Goal: Task Accomplishment & Management: Manage account settings

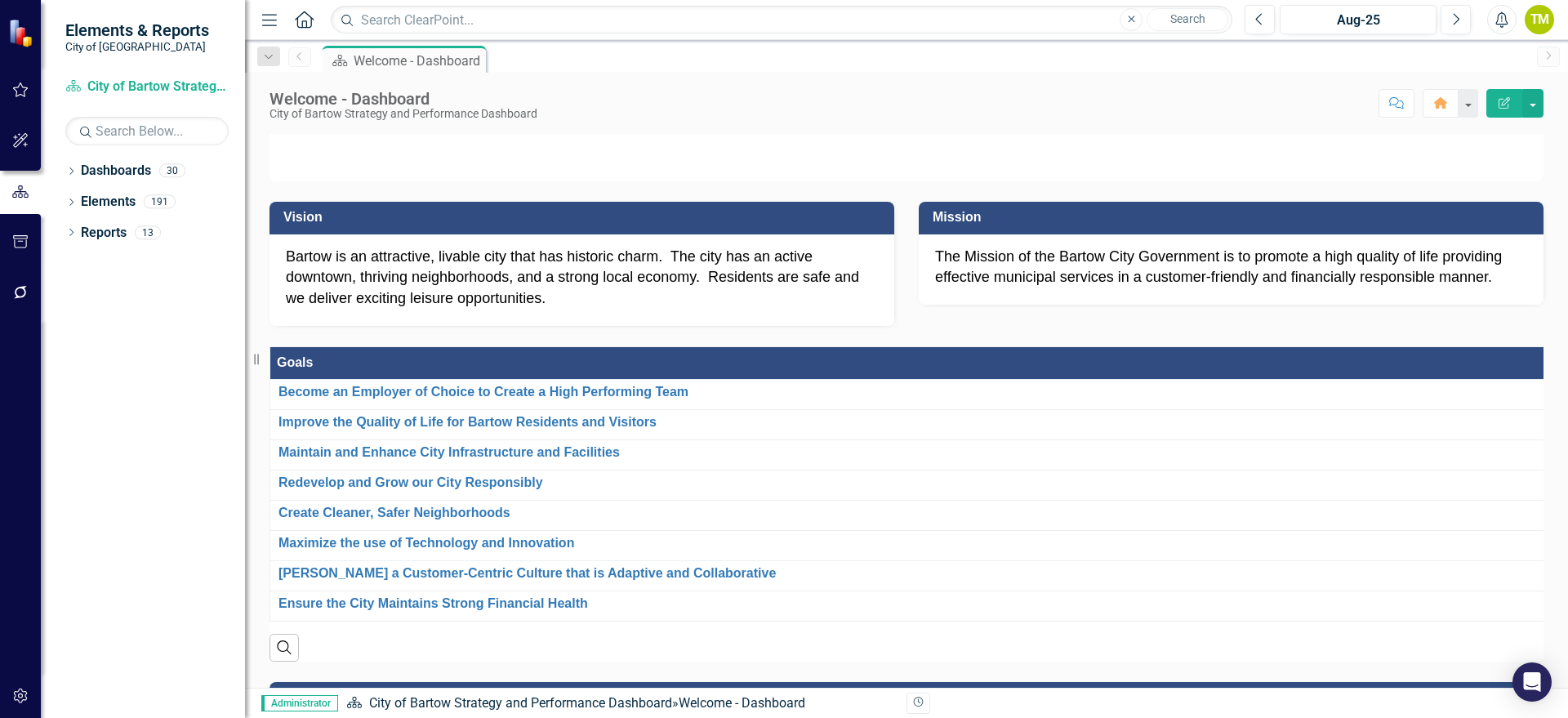
click at [629, 310] on p "Bartow is an attractive, livable city that has historic charm. The city has an …" at bounding box center [582, 278] width 592 height 63
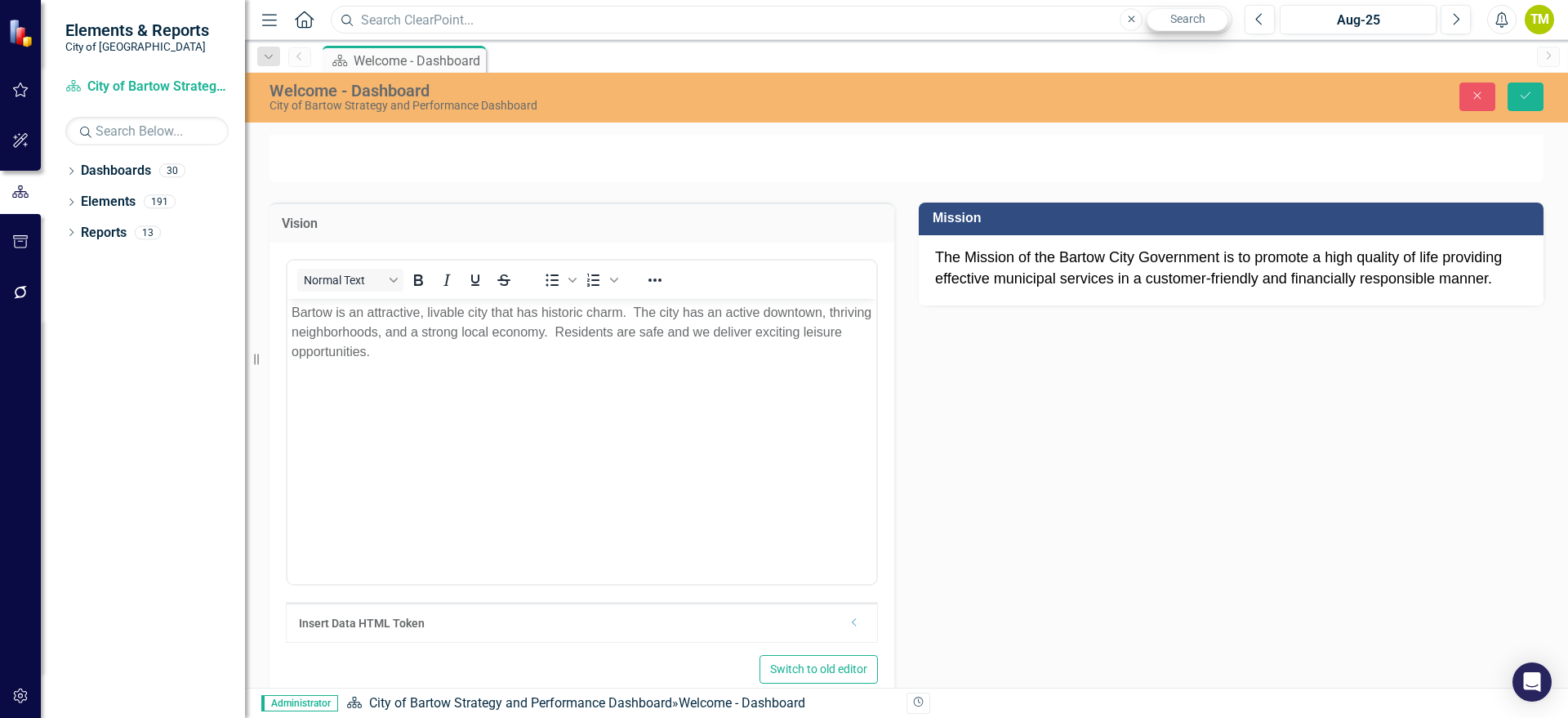
click at [1170, 23] on div "Search Close Search" at bounding box center [777, 20] width 902 height 29
click at [1306, 92] on icon "Close" at bounding box center [1477, 96] width 15 height 12
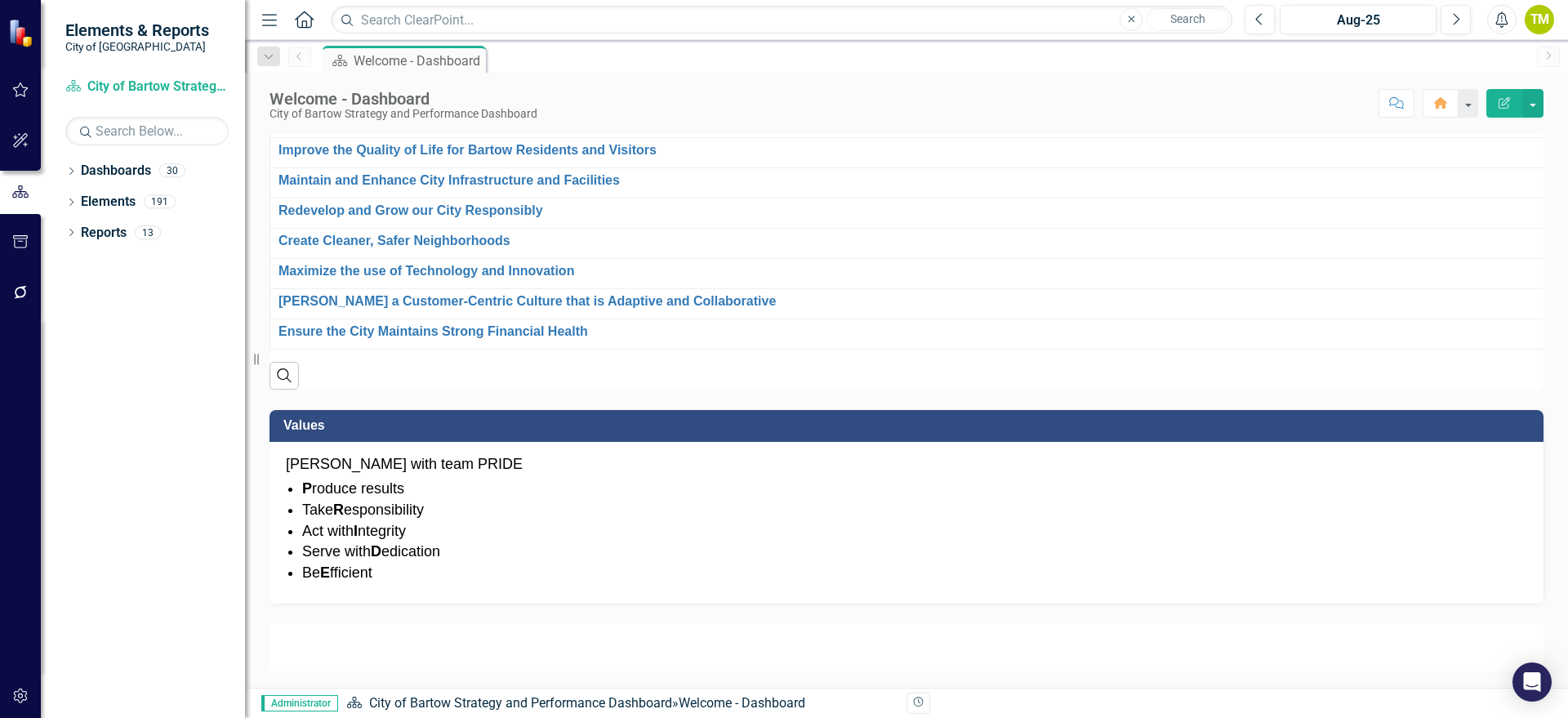
scroll to position [1032, 0]
click at [70, 172] on icon "Dropdown" at bounding box center [71, 172] width 12 height 9
click at [116, 197] on link "City of Bartow Strategy and Performance Dashboard" at bounding box center [167, 202] width 155 height 19
click at [81, 203] on icon "Dropdown" at bounding box center [79, 201] width 12 height 10
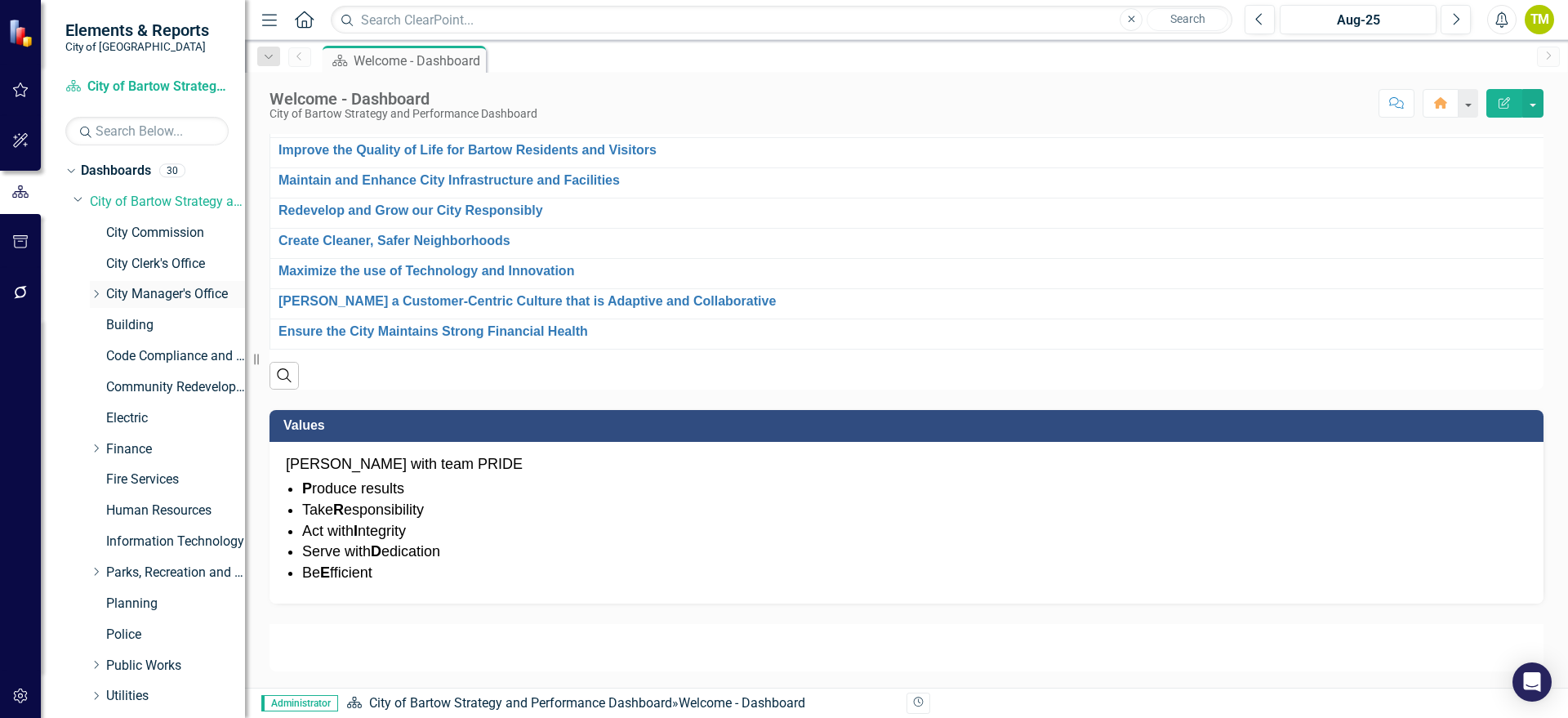
click at [123, 288] on link "City Manager's Office" at bounding box center [175, 294] width 139 height 19
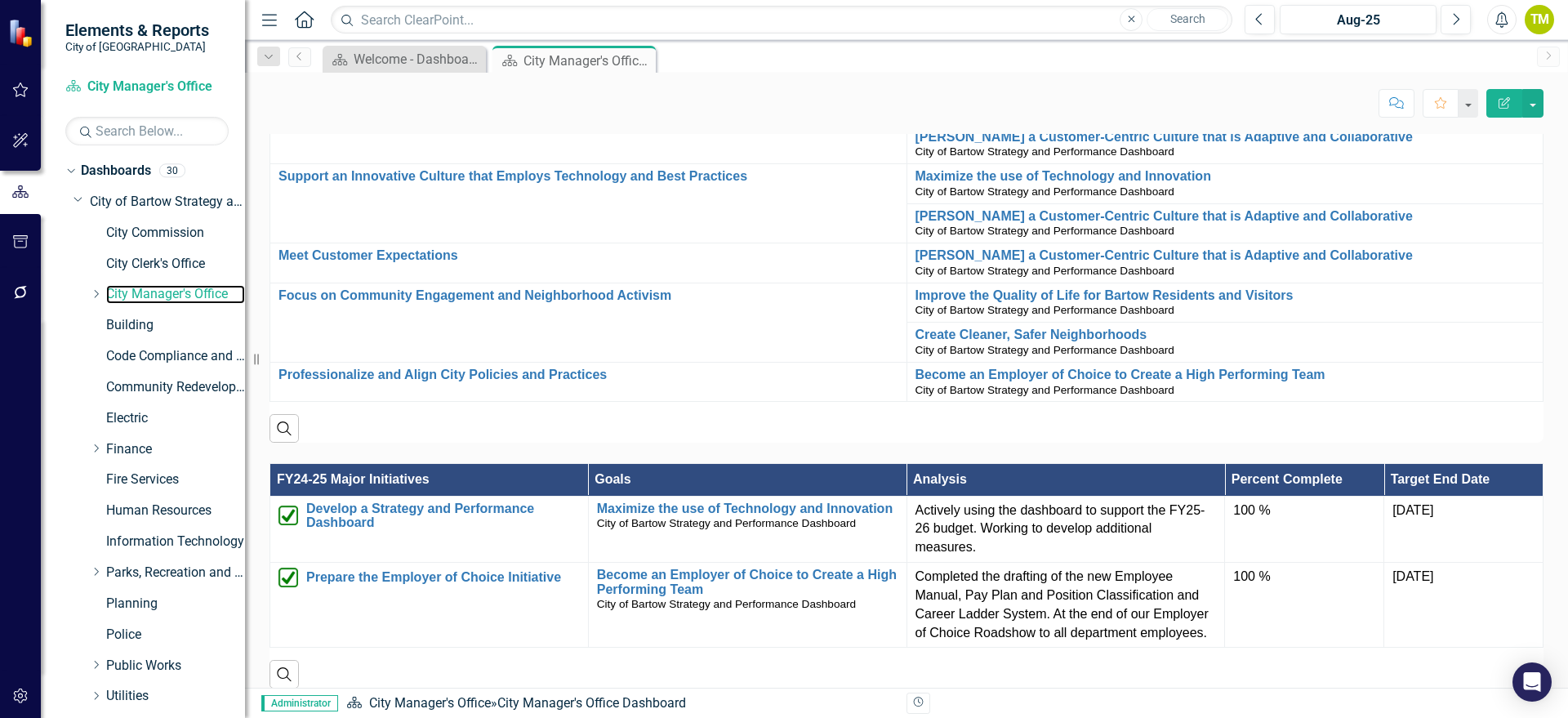
scroll to position [919, 0]
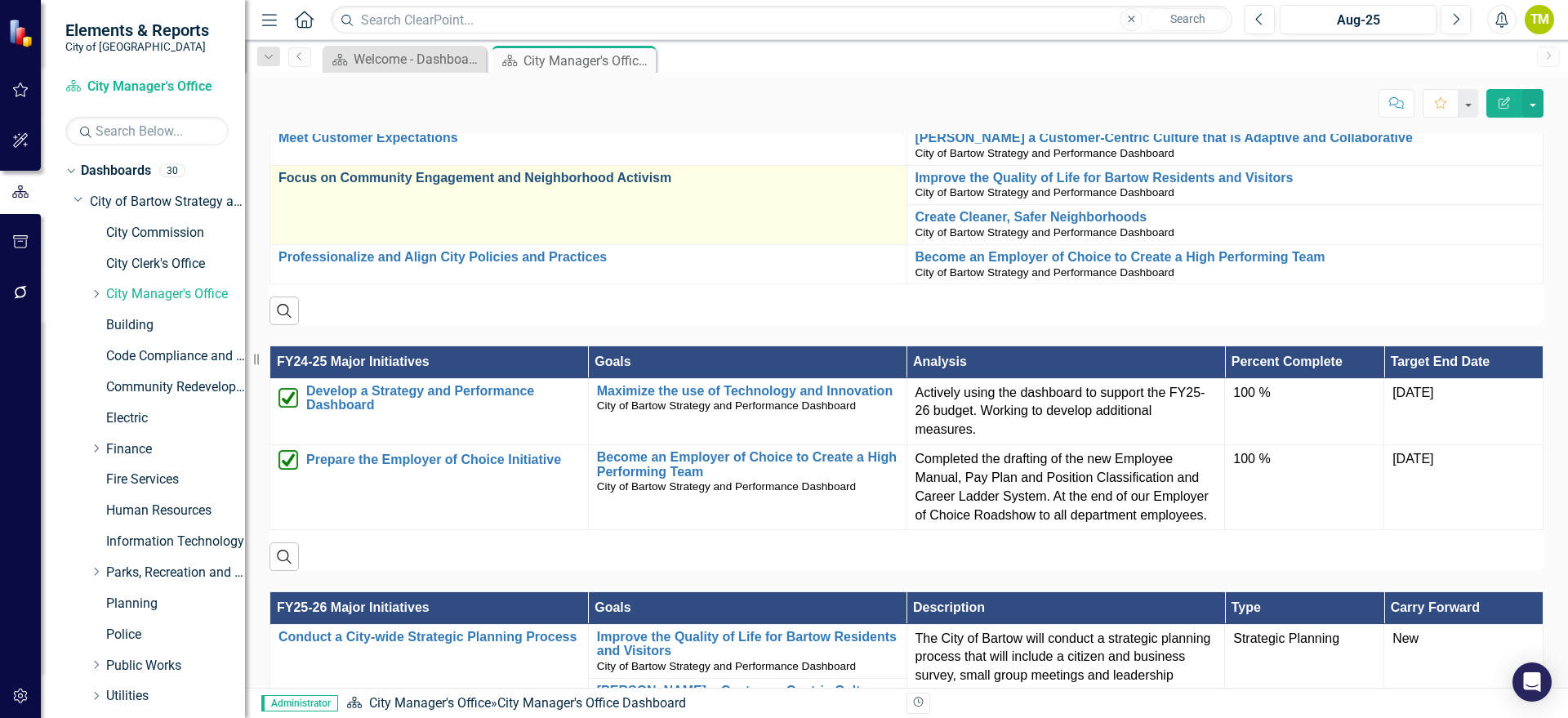
click at [315, 175] on link "Focus on Community Engagement and Neighborhood Activism" at bounding box center [588, 177] width 620 height 15
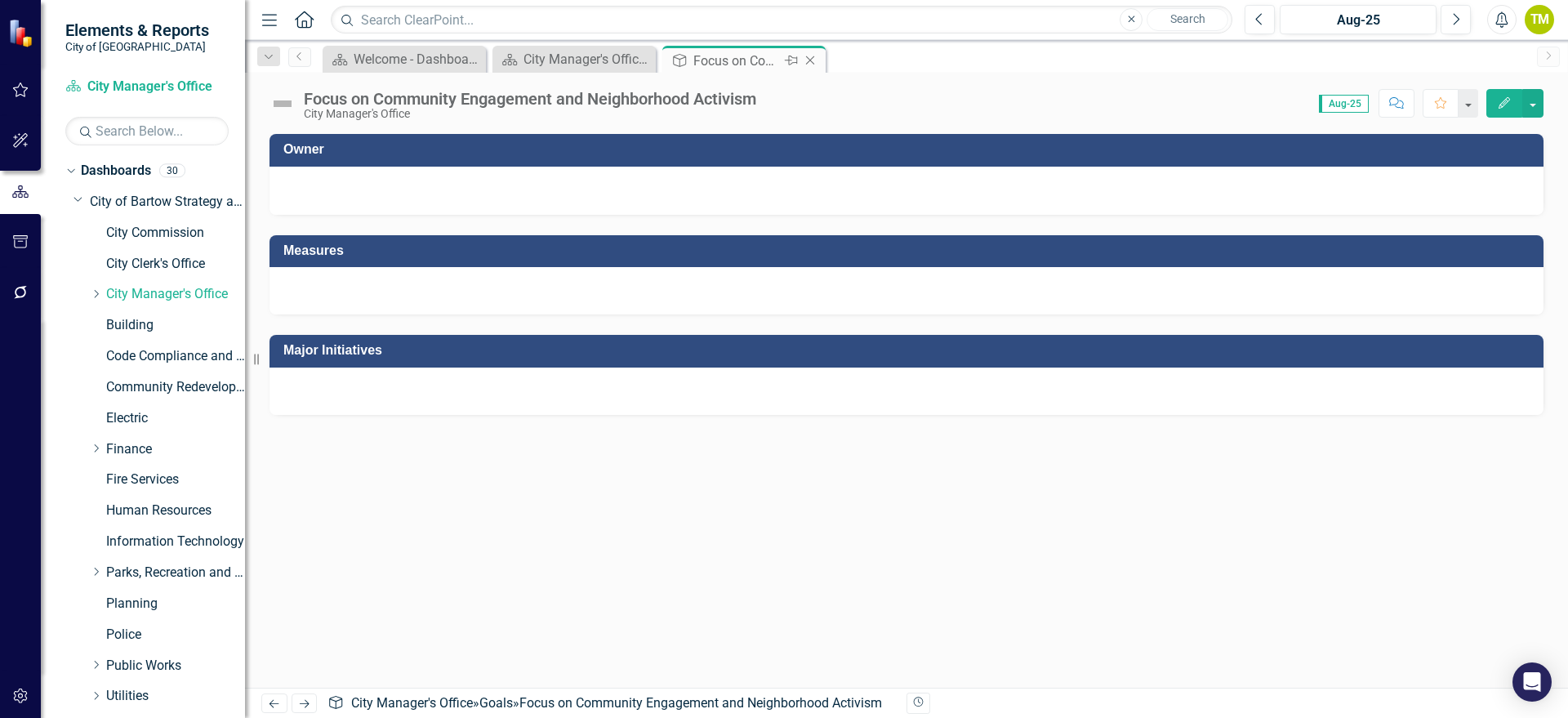
click at [812, 61] on icon at bounding box center [810, 60] width 9 height 9
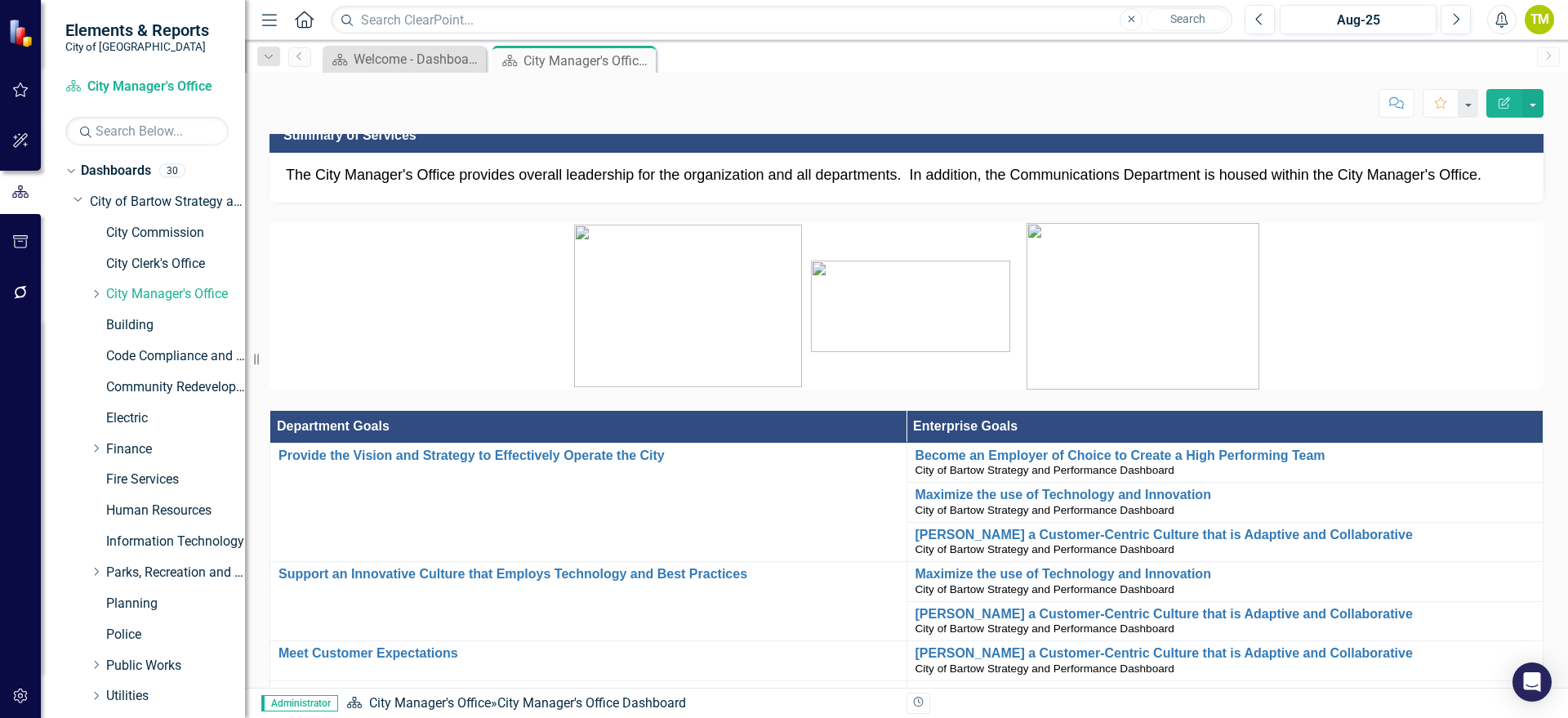
scroll to position [511, 0]
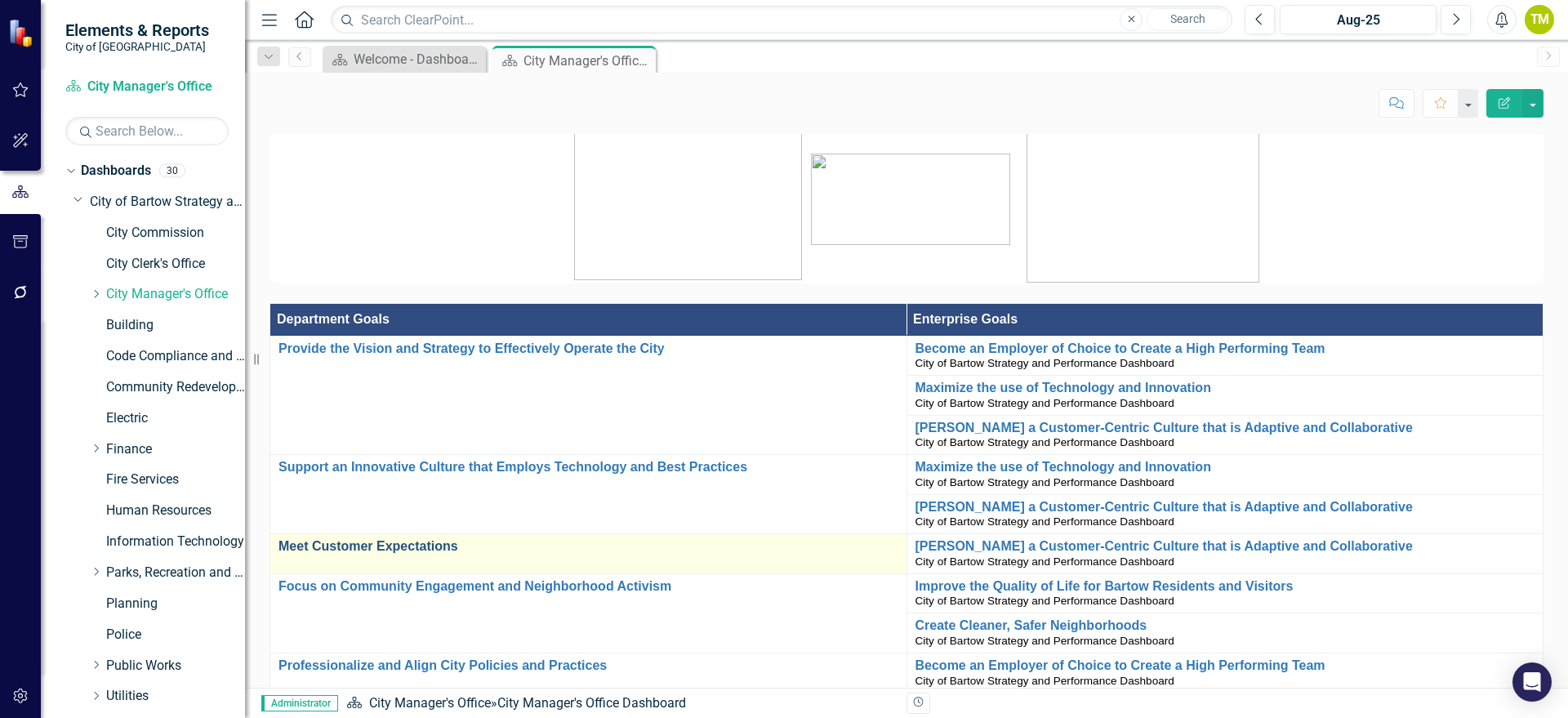
click at [364, 549] on link "Meet Customer Expectations" at bounding box center [588, 547] width 620 height 15
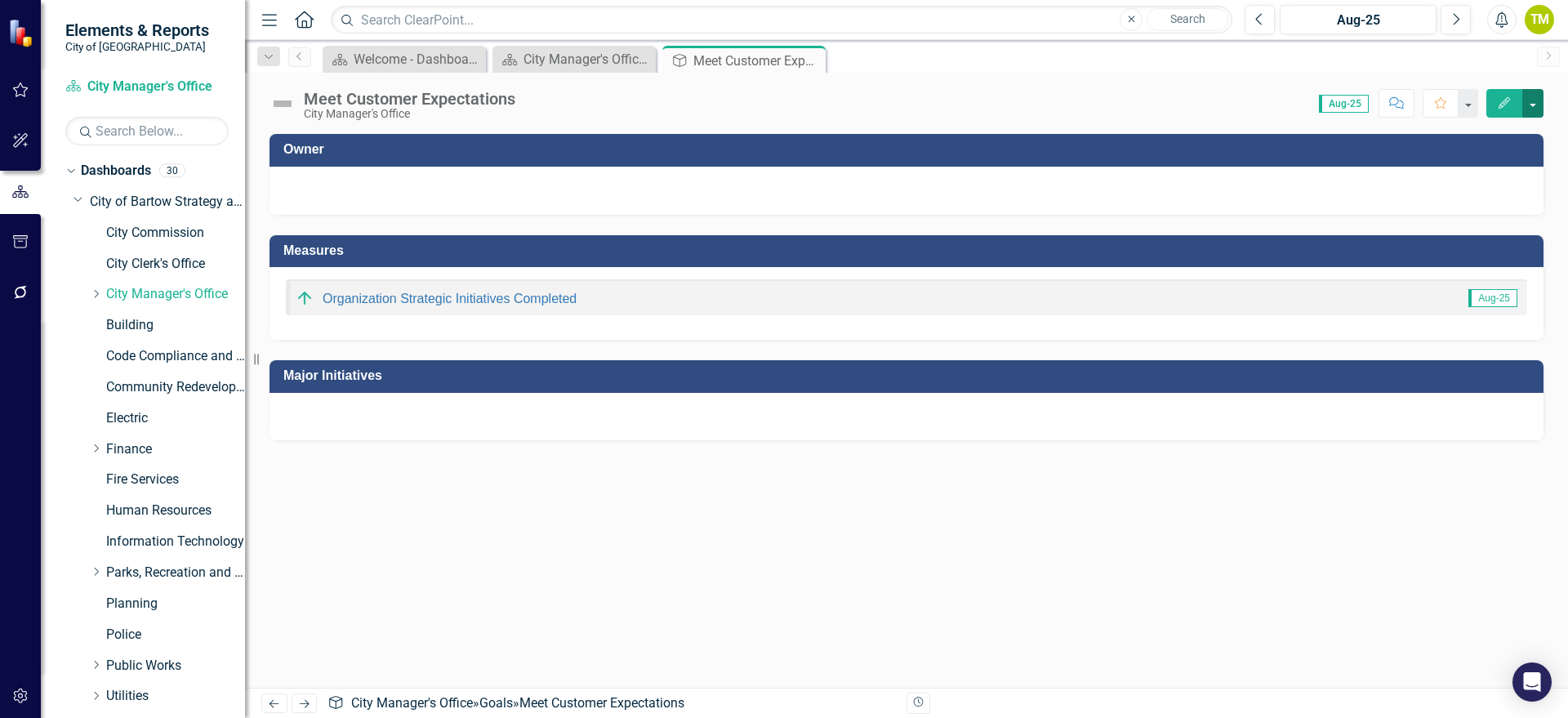
click at [1306, 101] on button "button" at bounding box center [1532, 103] width 21 height 29
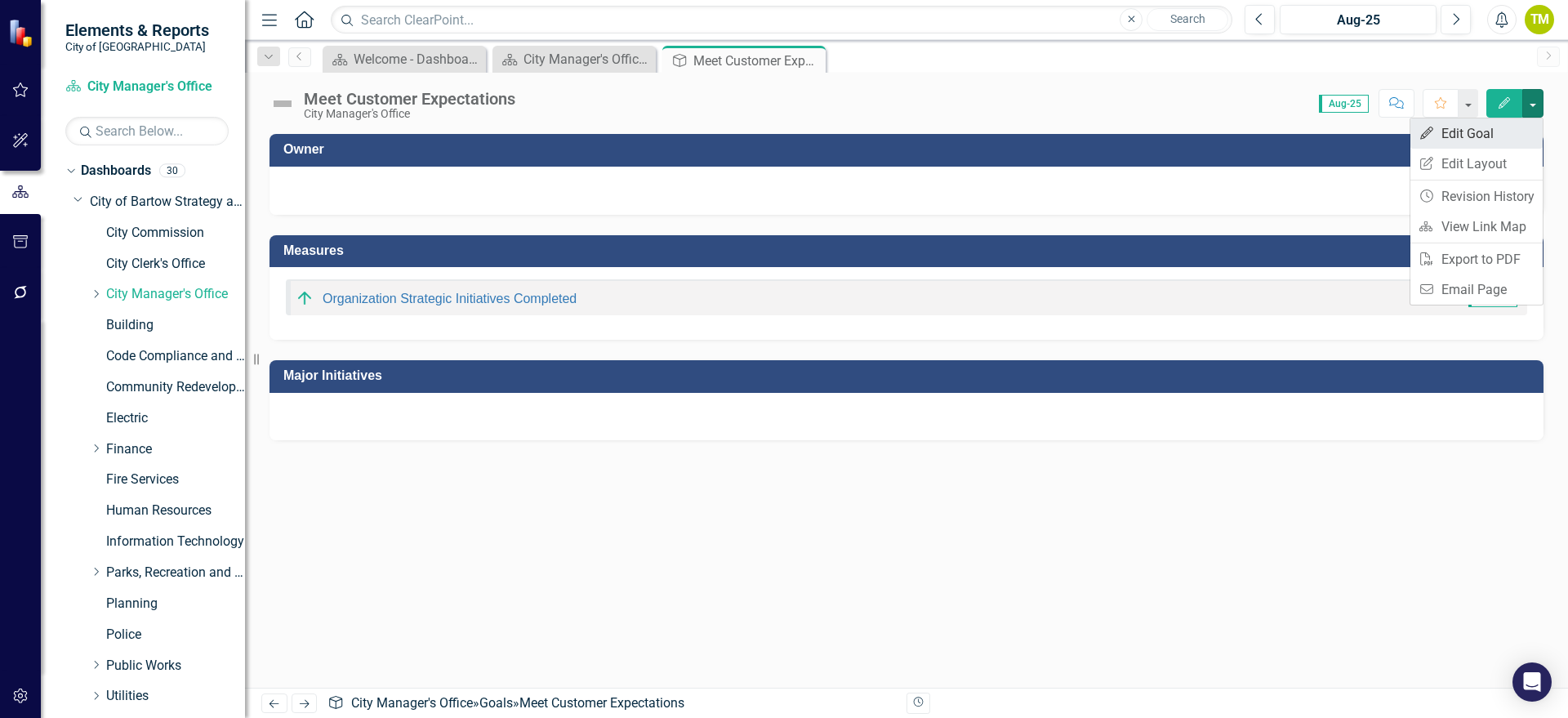
click at [1306, 138] on link "Edit Edit Goal" at bounding box center [1477, 134] width 133 height 31
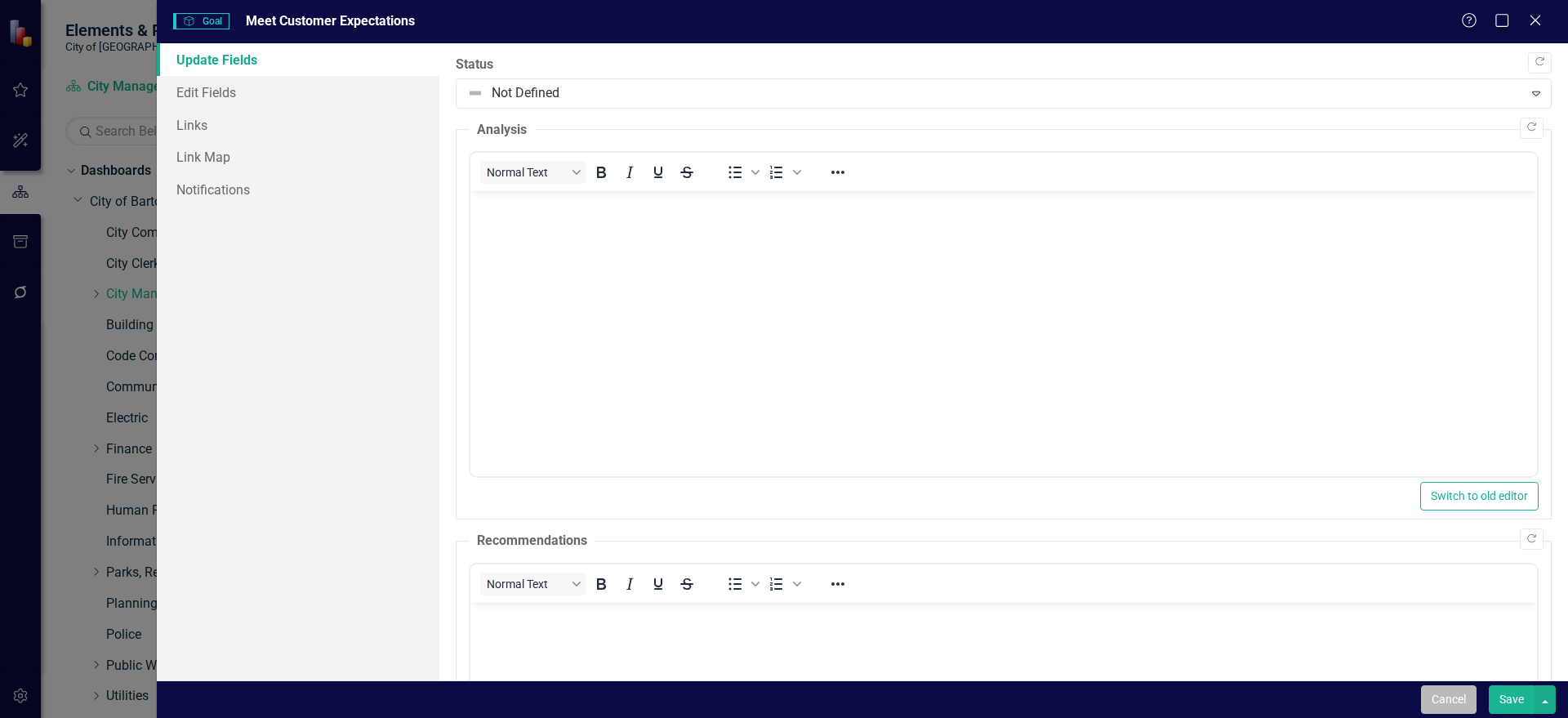
click at [1306, 570] on button "Cancel" at bounding box center [1449, 699] width 55 height 29
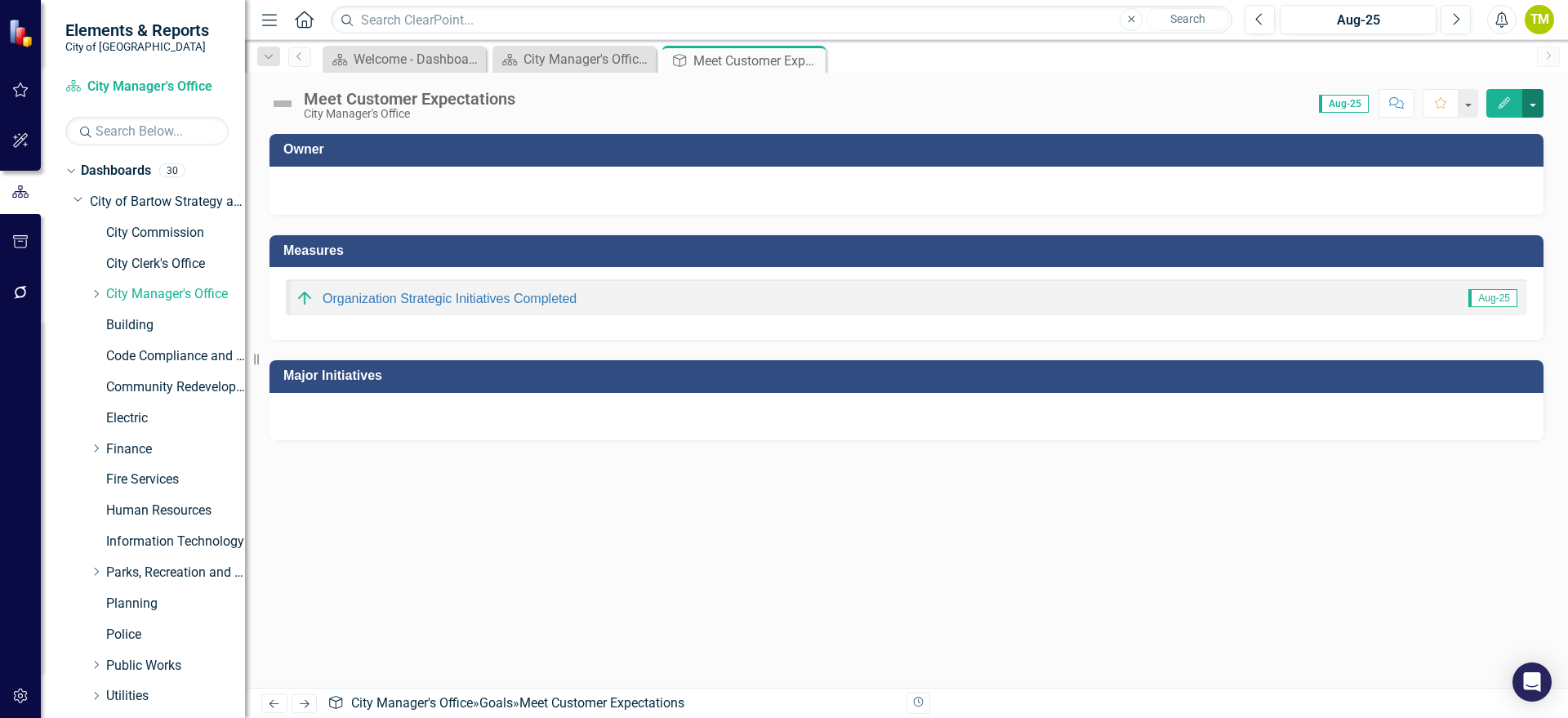
click at [1306, 106] on button "button" at bounding box center [1532, 103] width 21 height 29
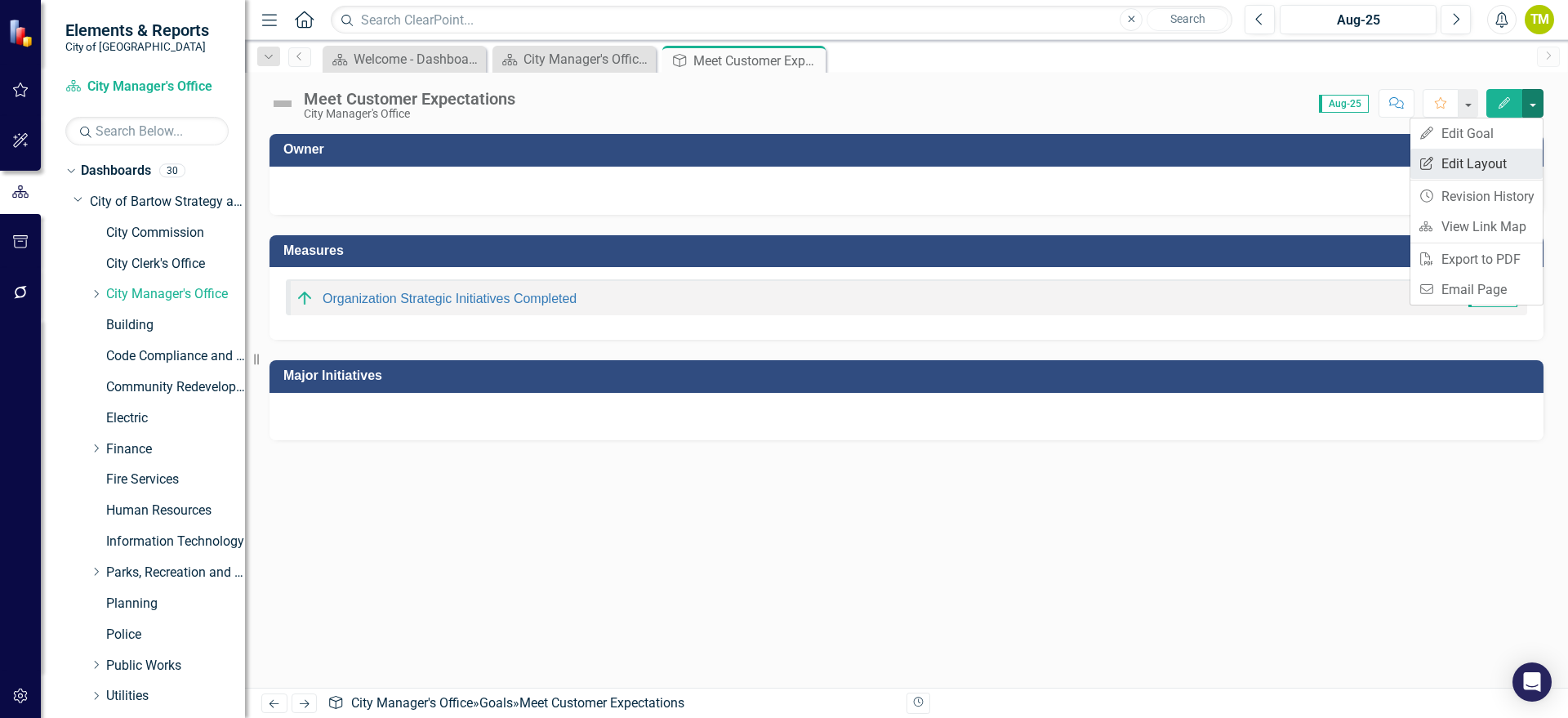
click at [1306, 158] on link "Edit Report Edit Layout" at bounding box center [1477, 163] width 133 height 31
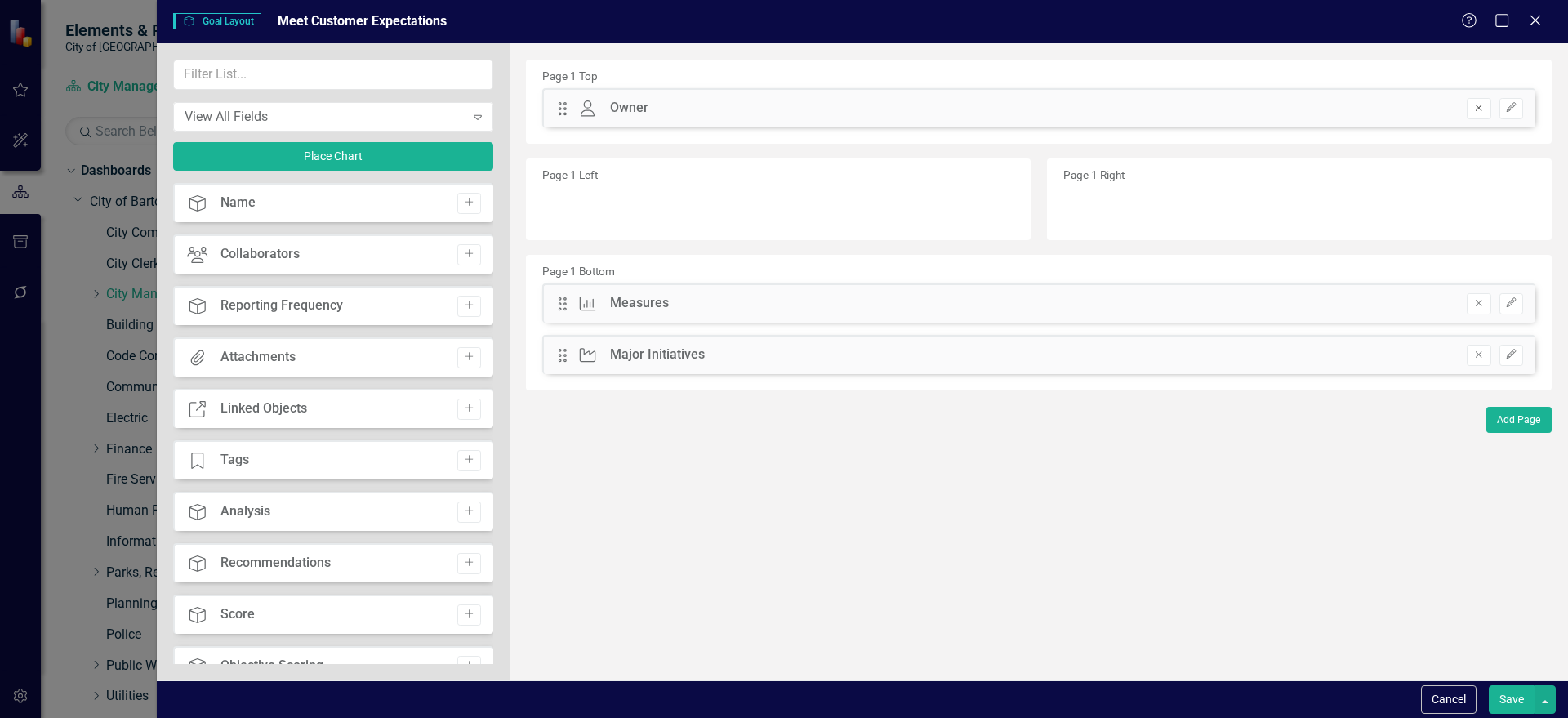
click at [1306, 106] on icon "Remove" at bounding box center [1479, 108] width 12 height 10
click at [1306, 570] on button "button" at bounding box center [1544, 699] width 21 height 29
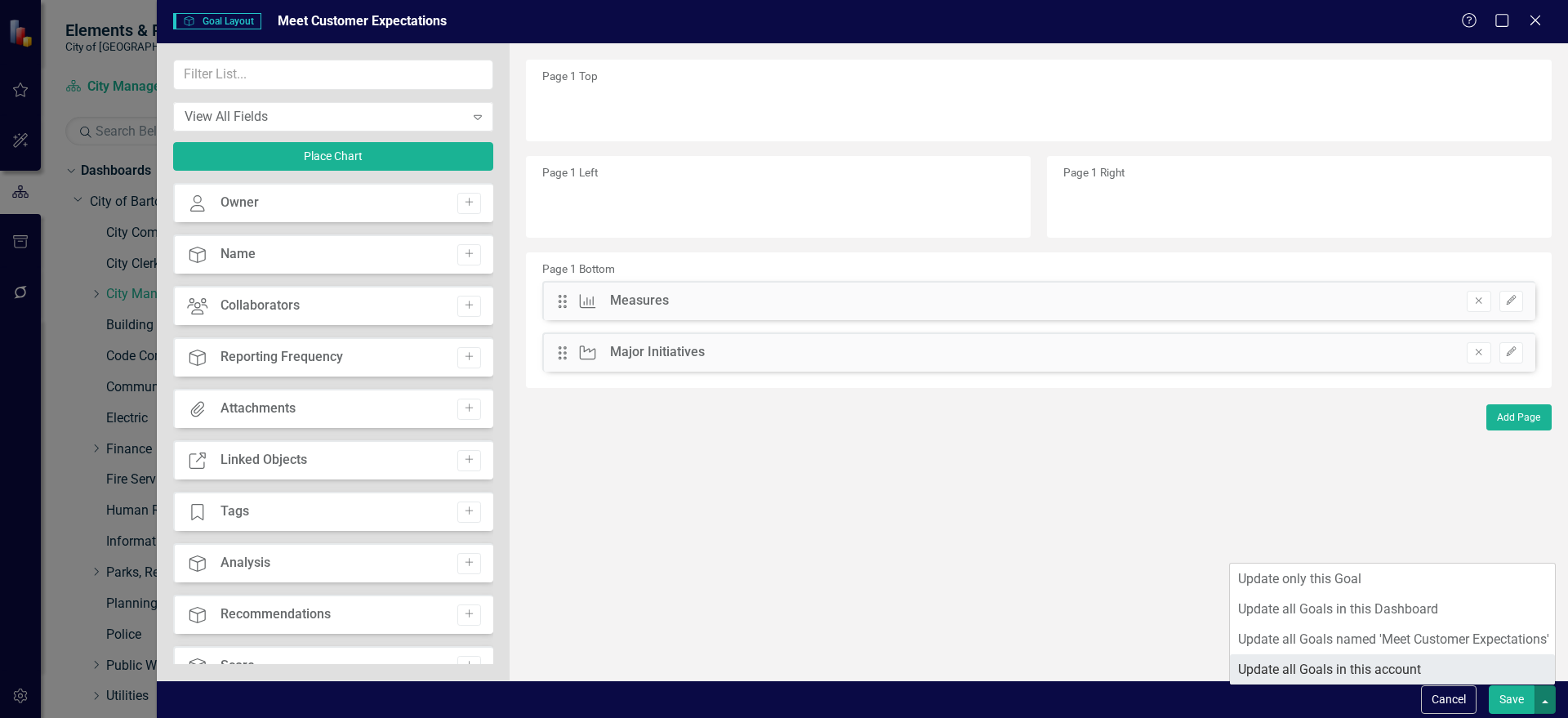
click at [1306, 570] on link "Update all Goals in this account" at bounding box center [1393, 669] width 325 height 31
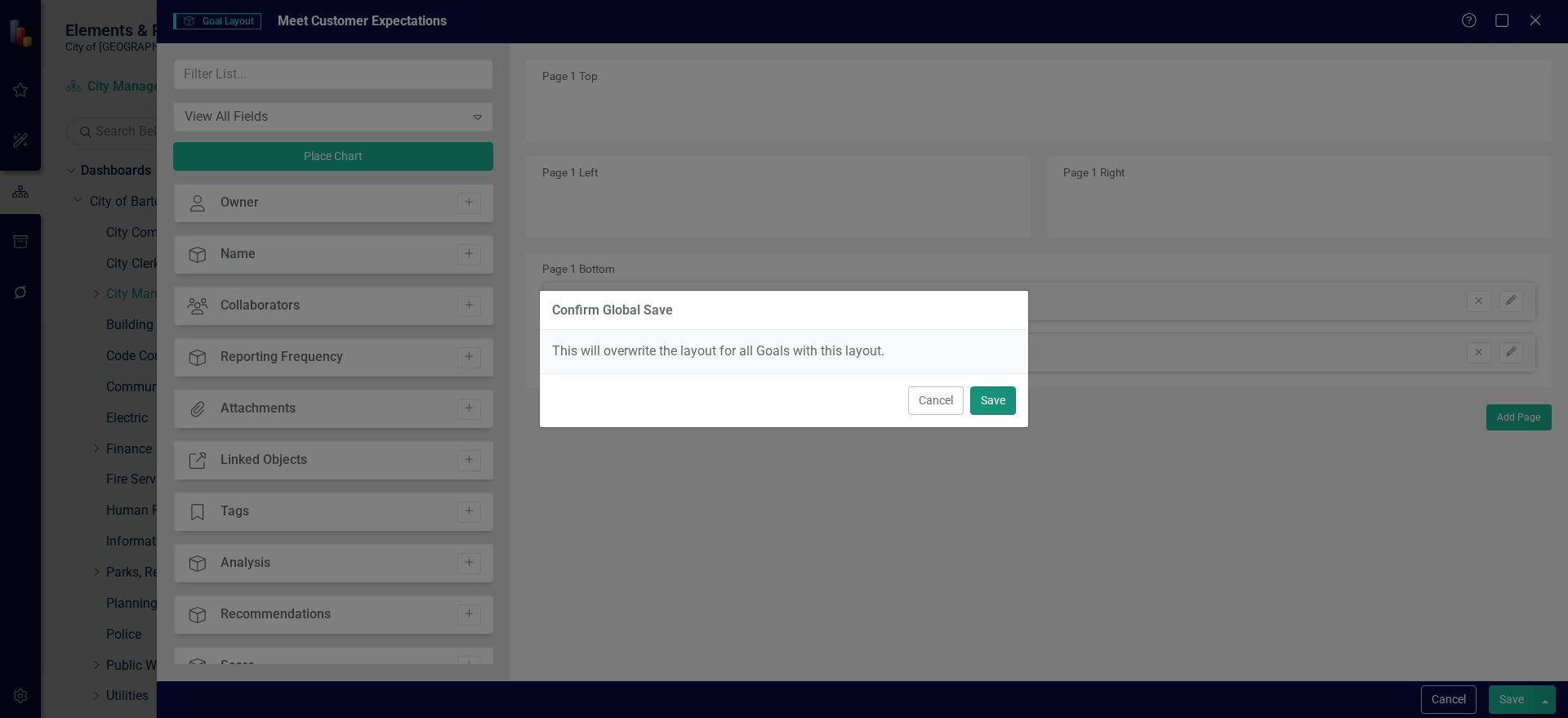
click at [991, 399] on button "Save" at bounding box center [993, 400] width 46 height 29
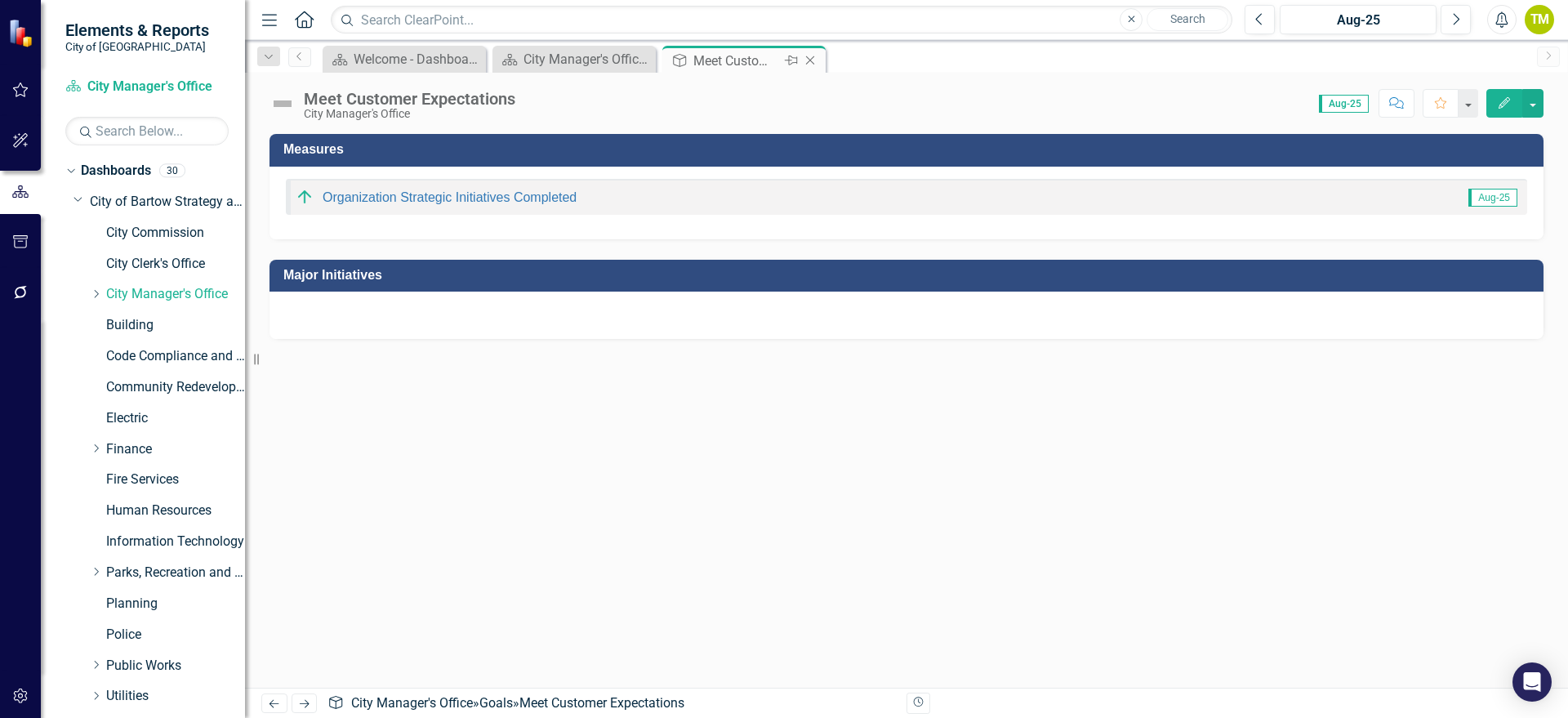
click at [814, 59] on icon "Close" at bounding box center [810, 59] width 17 height 13
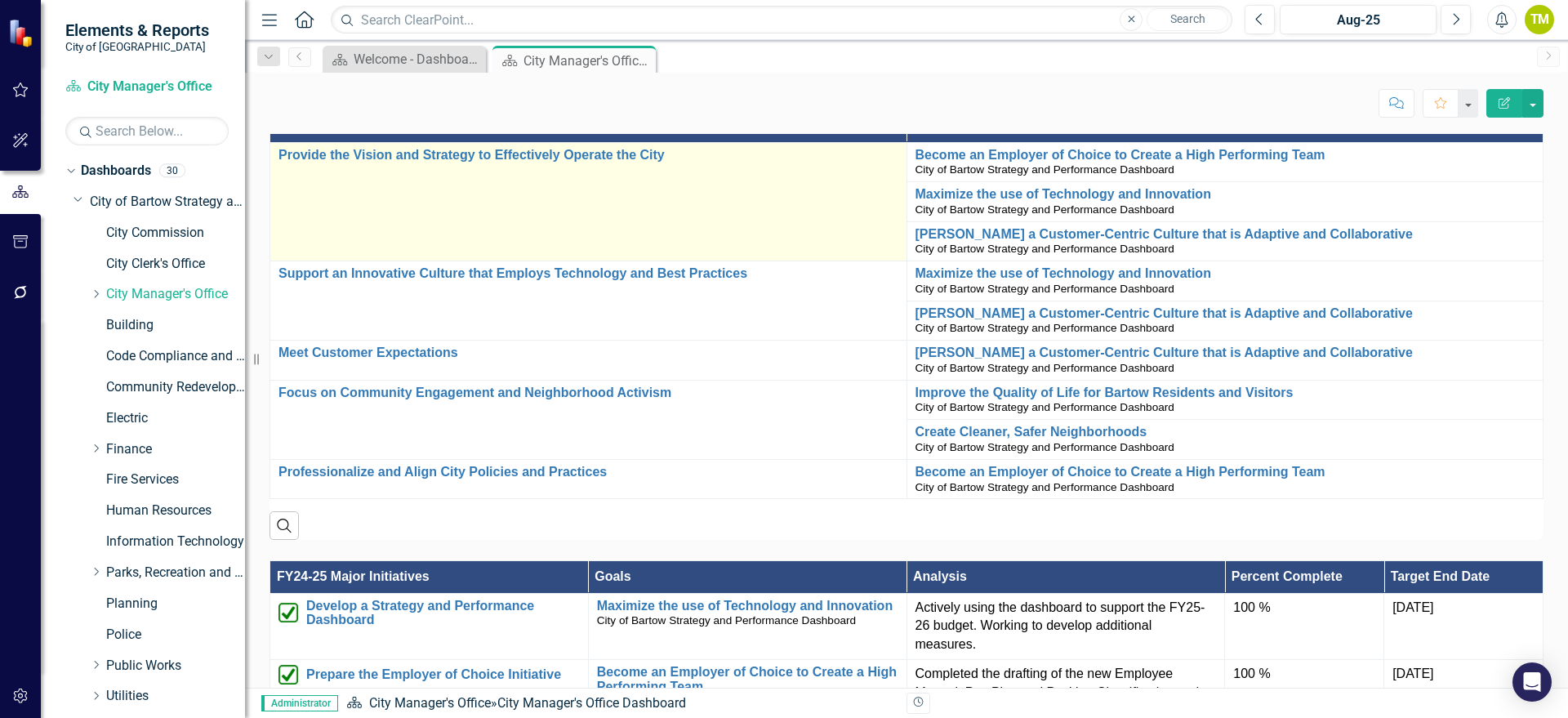
scroll to position [715, 0]
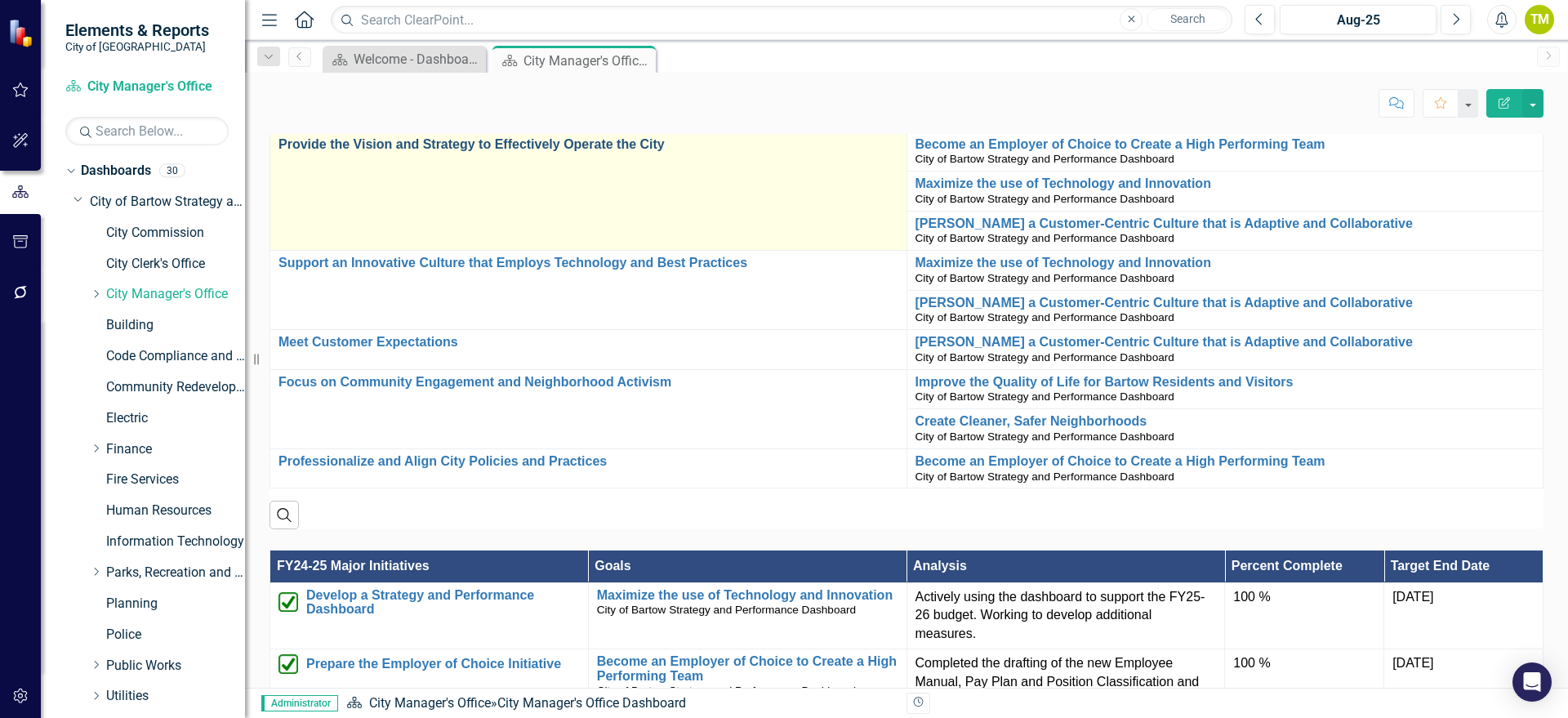
click at [515, 143] on link "Provide the Vision and Strategy to Effectively Operate the City" at bounding box center [588, 145] width 620 height 15
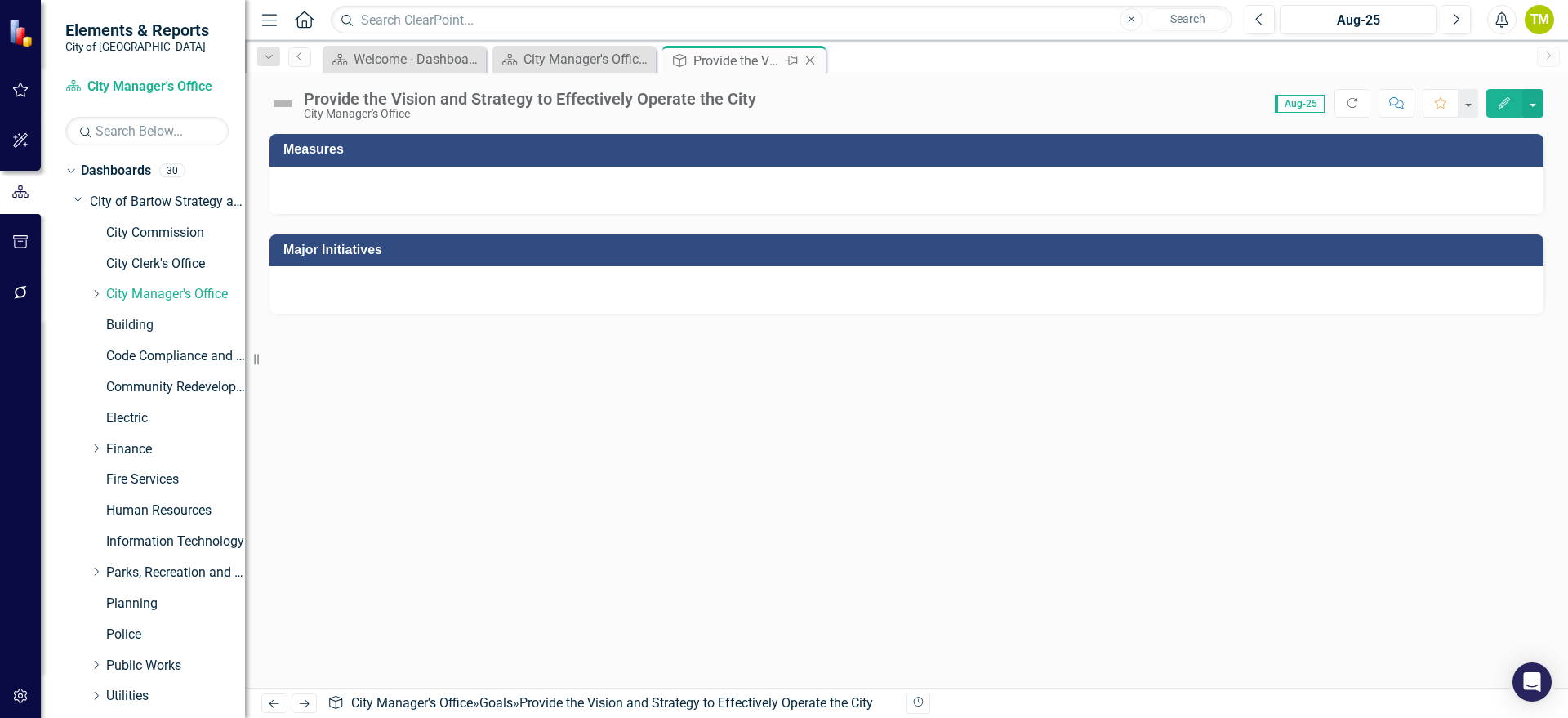
click at [810, 57] on icon "Close" at bounding box center [810, 59] width 17 height 13
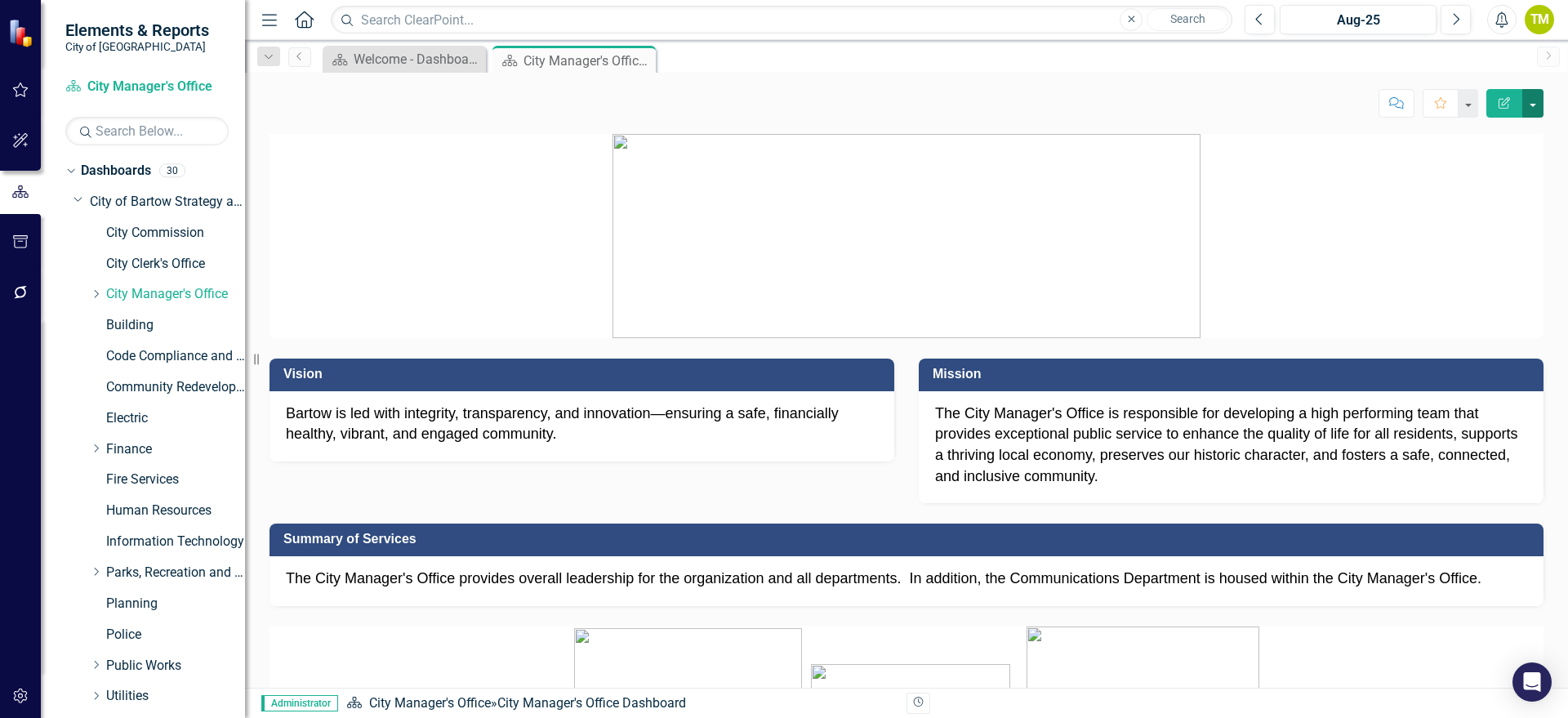
click at [1306, 106] on button "button" at bounding box center [1532, 103] width 21 height 29
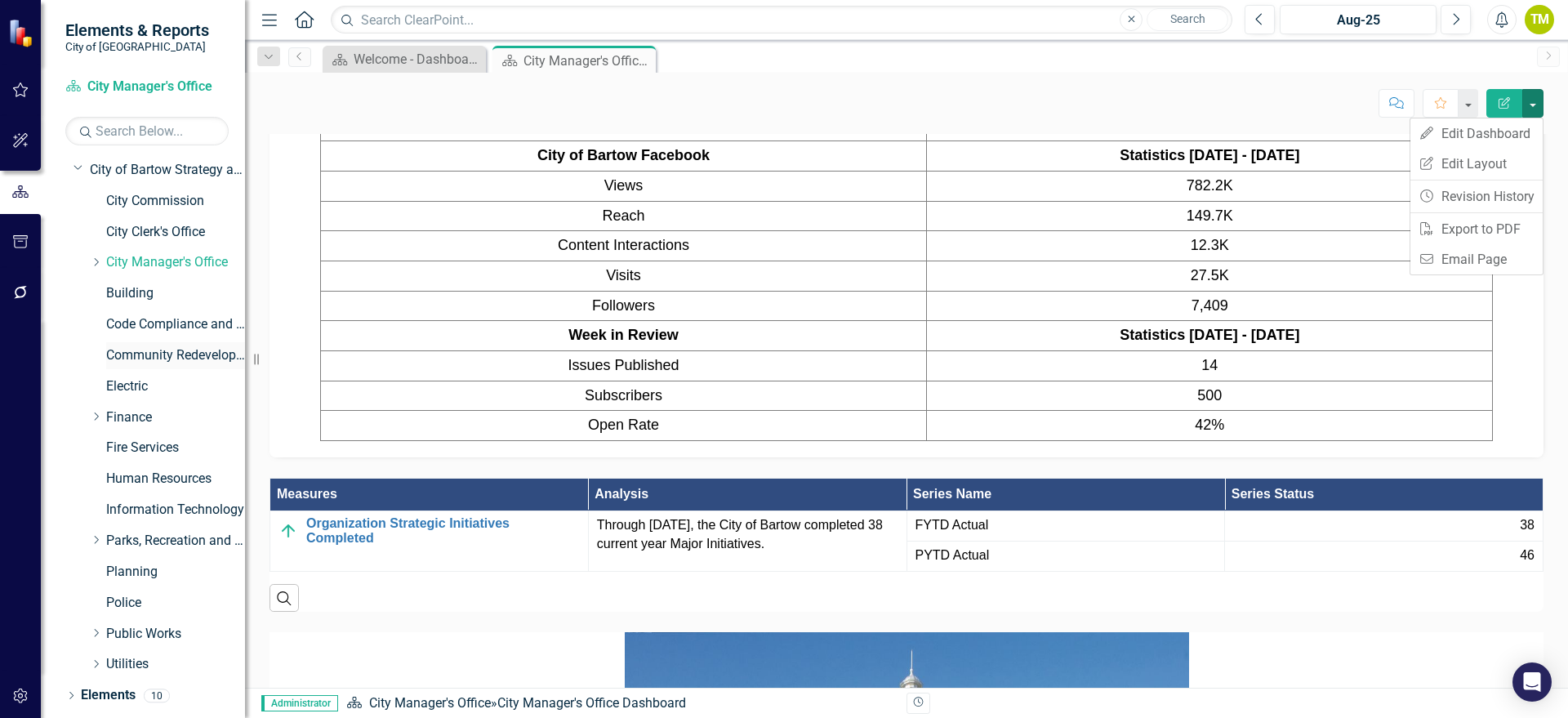
scroll to position [58, 0]
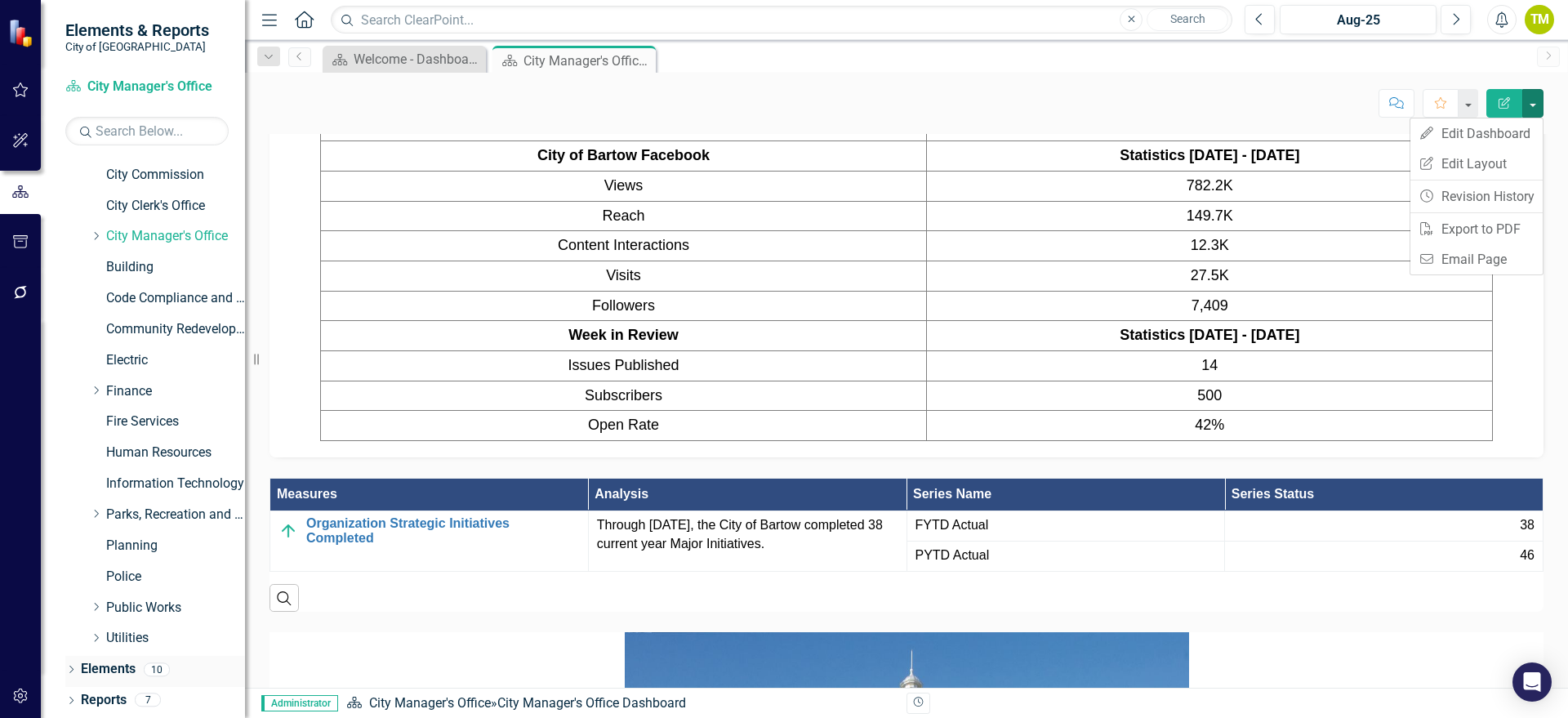
click at [73, 570] on icon "Dropdown" at bounding box center [71, 670] width 12 height 9
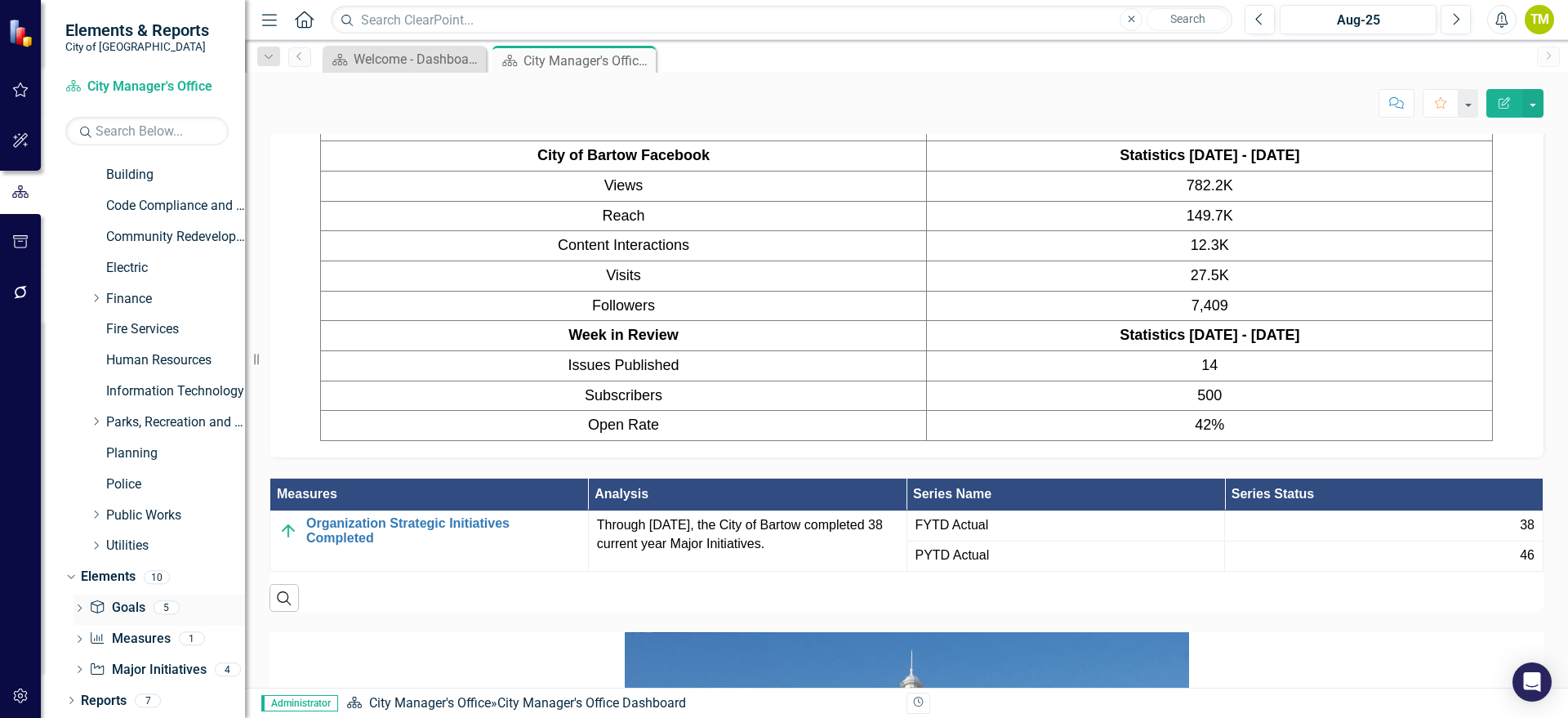
click at [121, 570] on link "Goal Goals" at bounding box center [117, 608] width 55 height 19
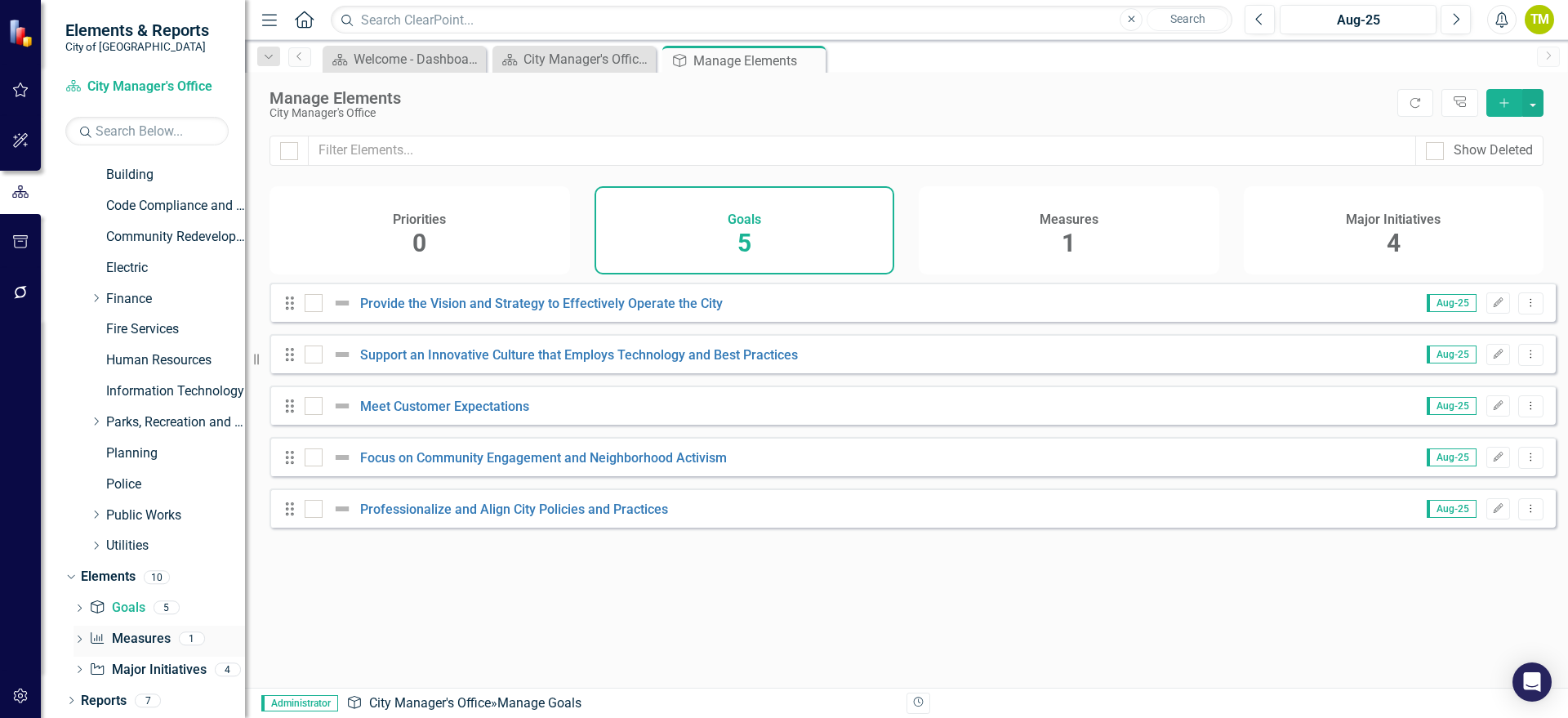
click at [122, 570] on link "Measure Measures" at bounding box center [130, 639] width 81 height 19
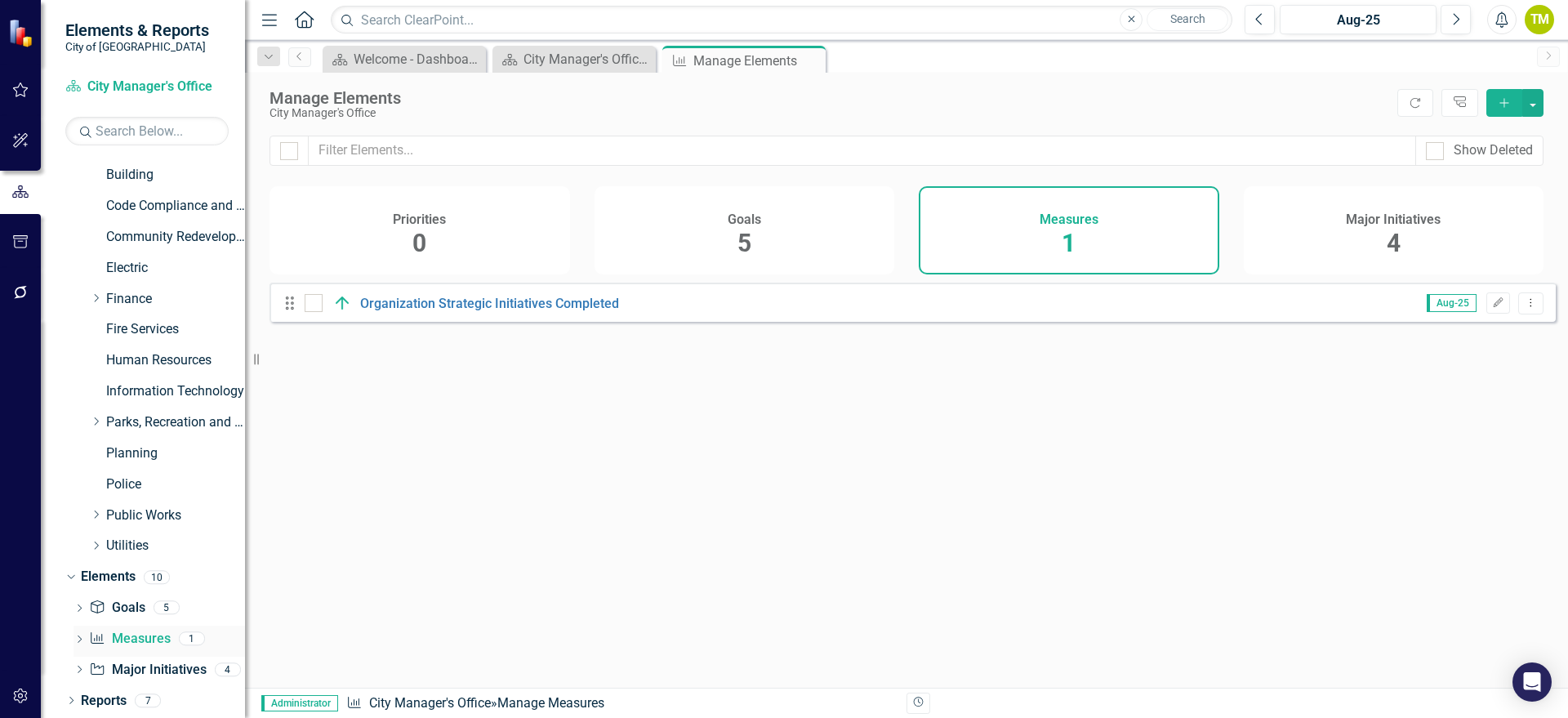
click at [81, 570] on icon "Dropdown" at bounding box center [79, 641] width 12 height 9
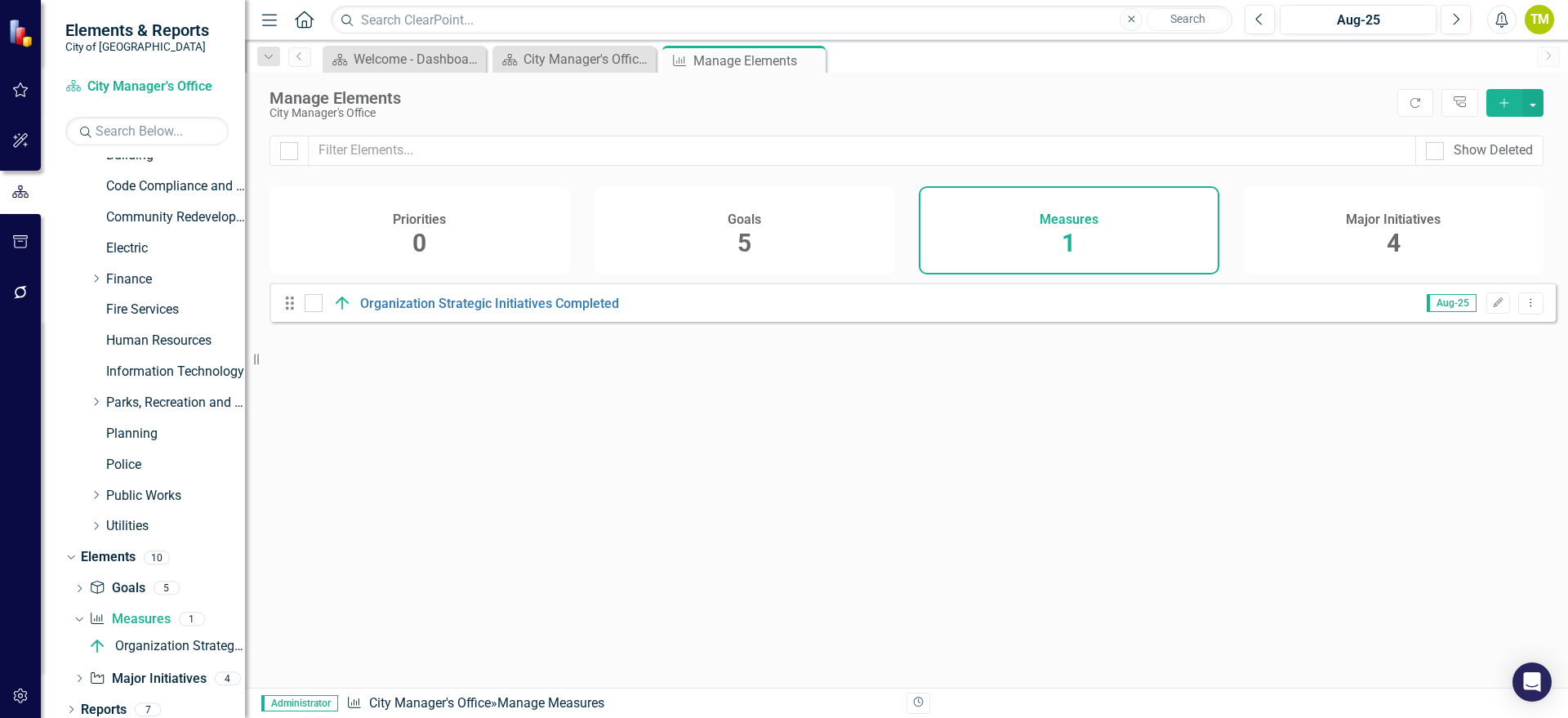
scroll to position [179, 0]
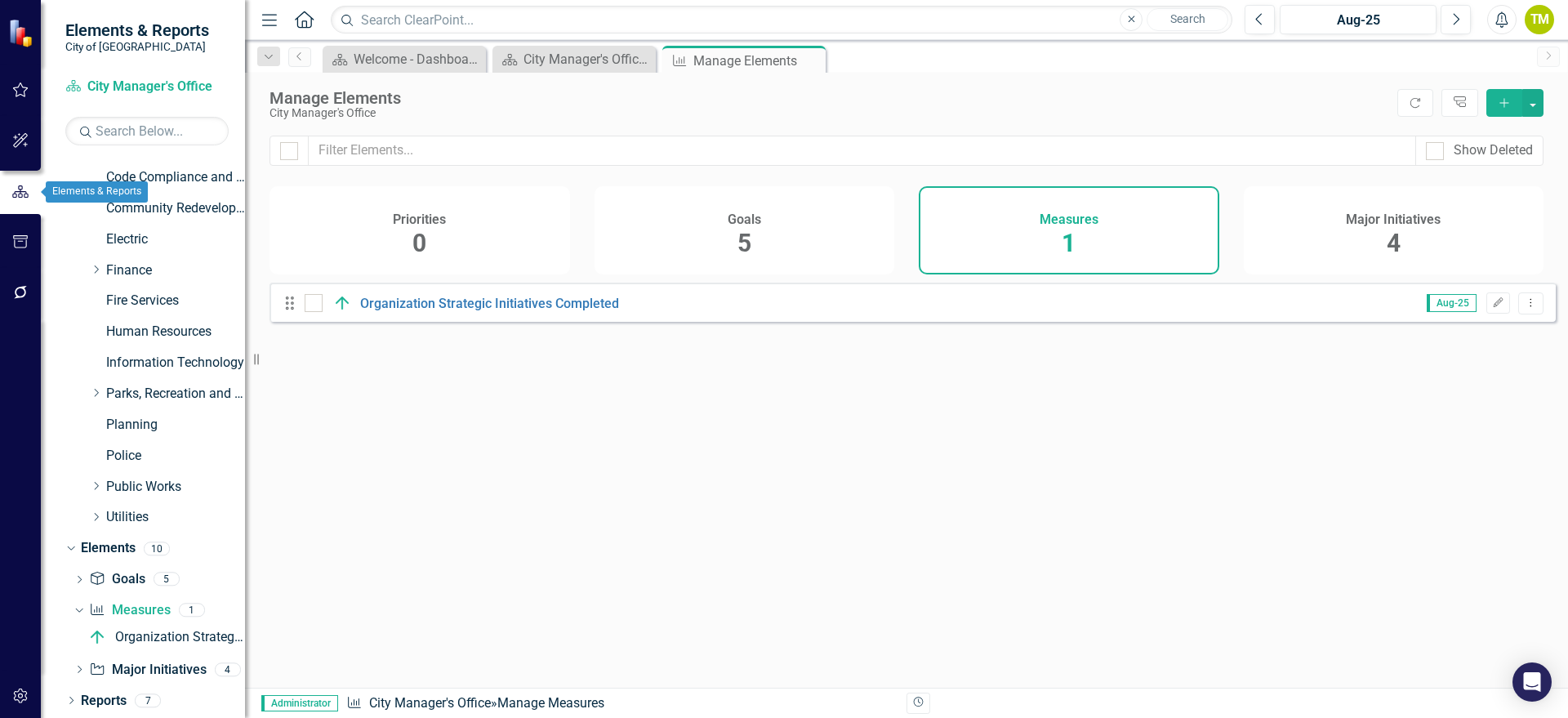
click at [23, 194] on icon "button" at bounding box center [21, 191] width 18 height 15
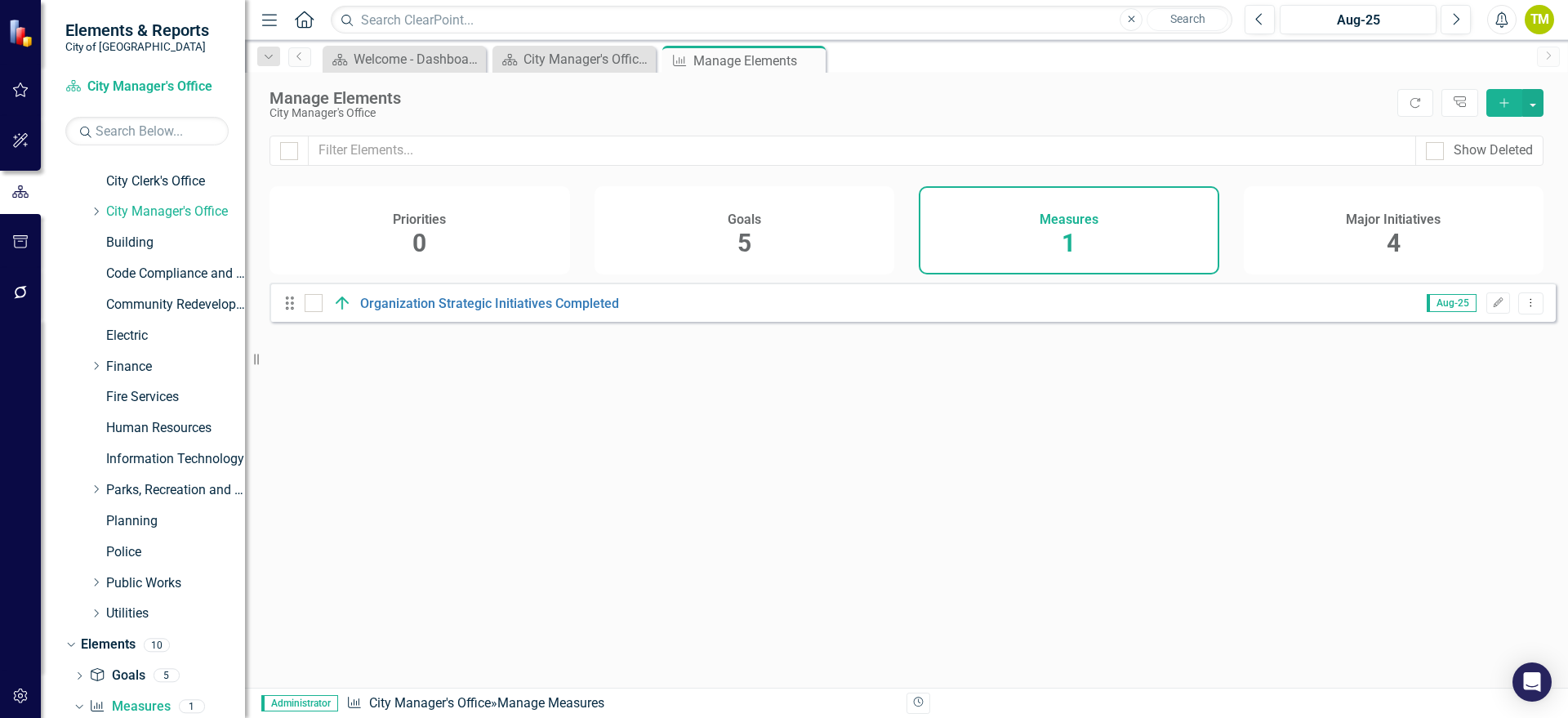
scroll to position [0, 0]
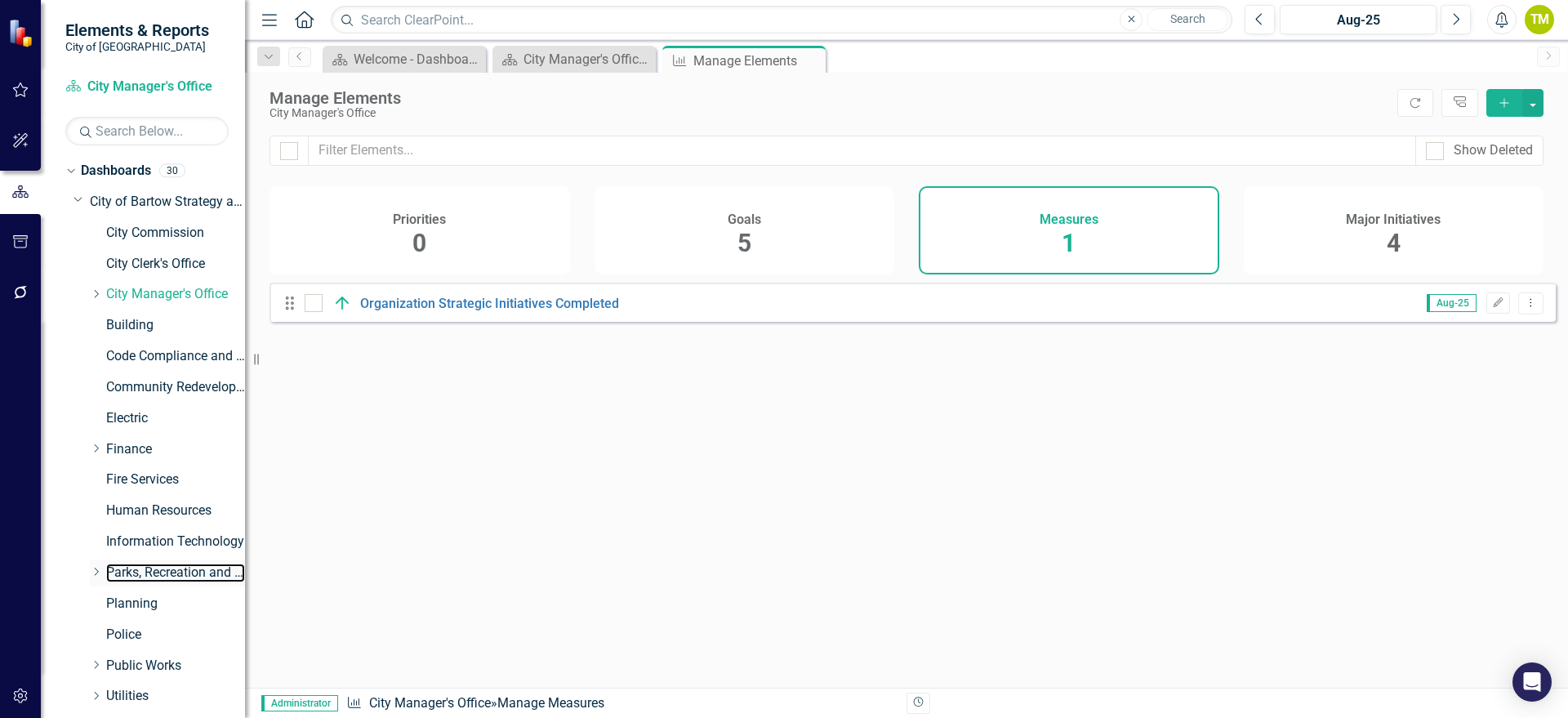
click at [125, 570] on link "Parks, Recreation and Cultural Arts" at bounding box center [175, 572] width 139 height 19
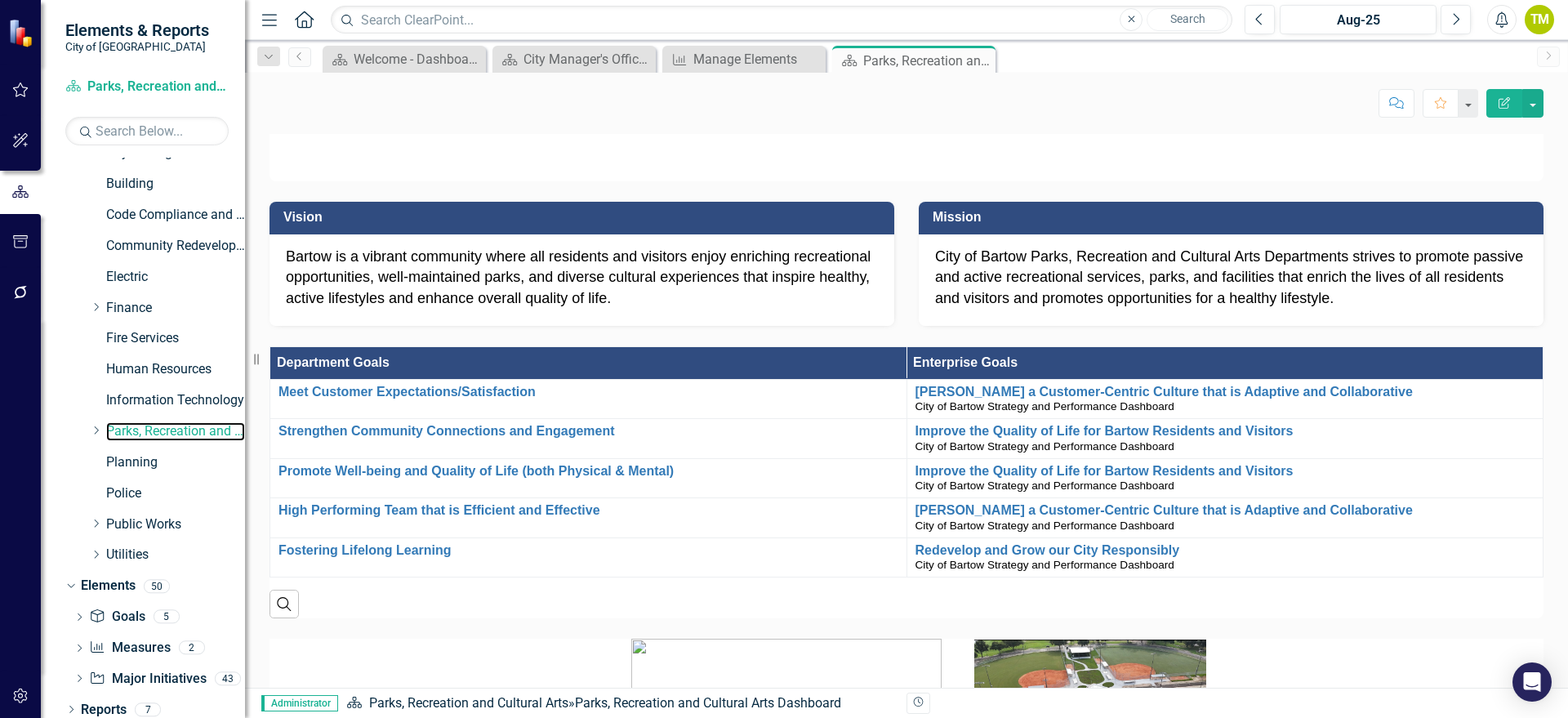
scroll to position [151, 0]
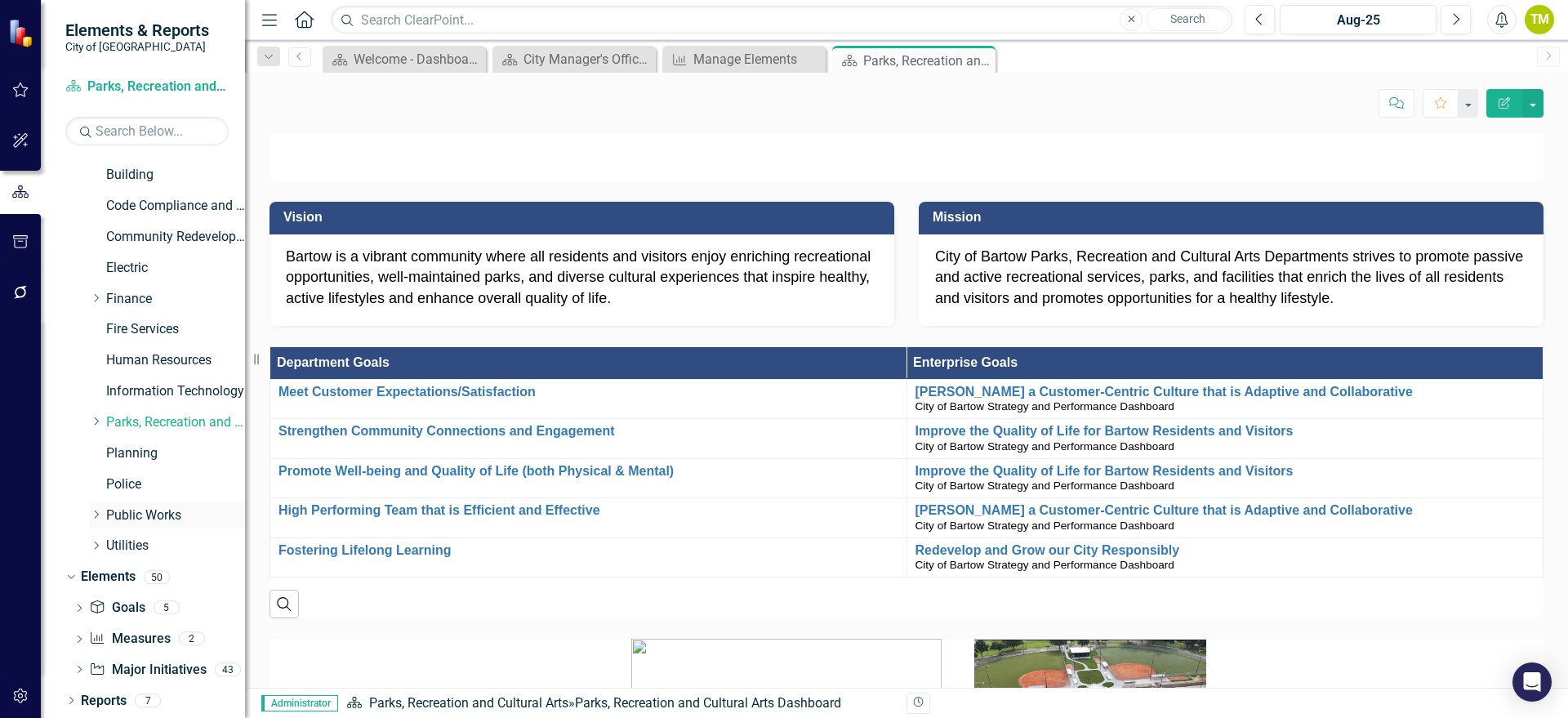
click at [129, 513] on link "Public Works" at bounding box center [175, 516] width 139 height 19
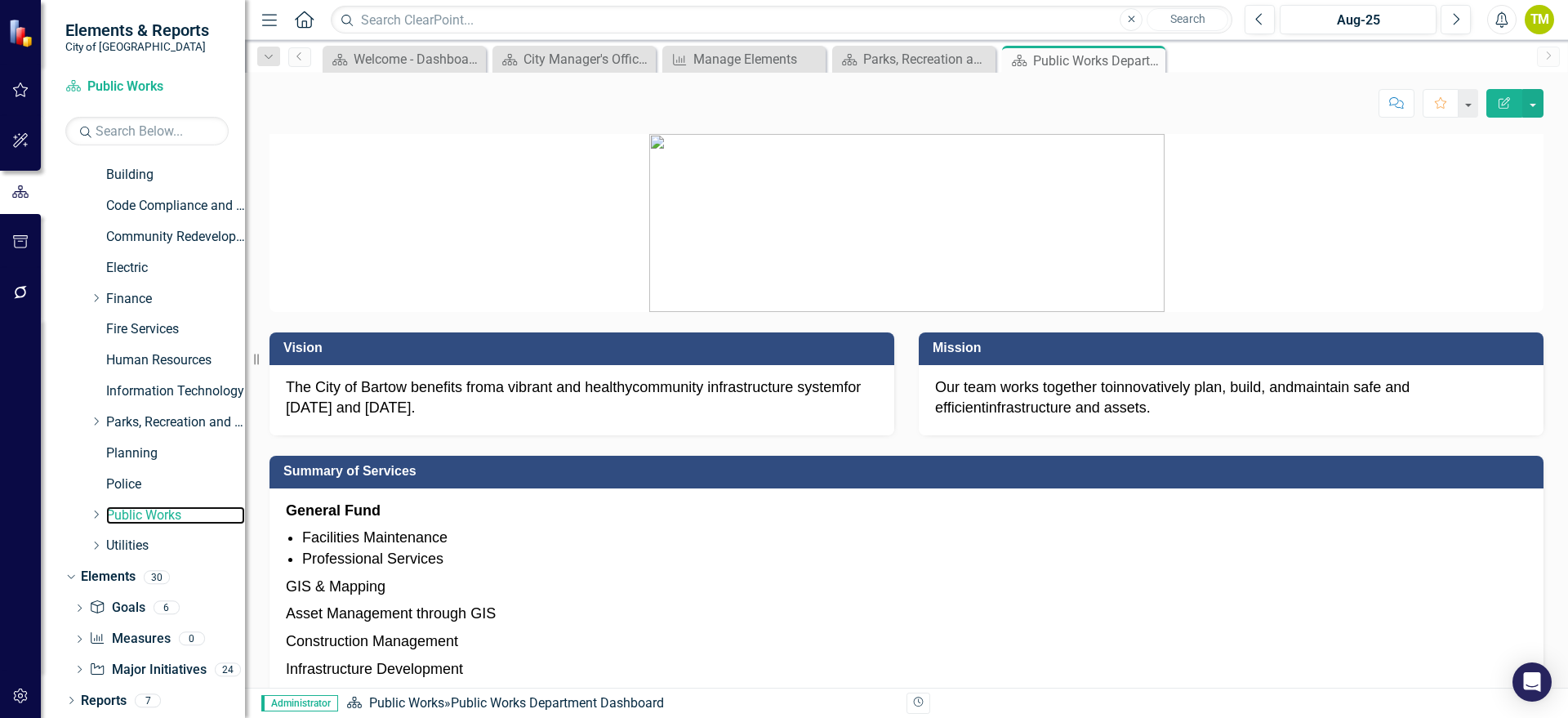
scroll to position [151, 0]
click at [77, 570] on icon "Dropdown" at bounding box center [79, 641] width 12 height 9
click at [80, 570] on icon "Dropdown" at bounding box center [76, 639] width 9 height 12
click at [118, 266] on link "Electric" at bounding box center [175, 268] width 139 height 19
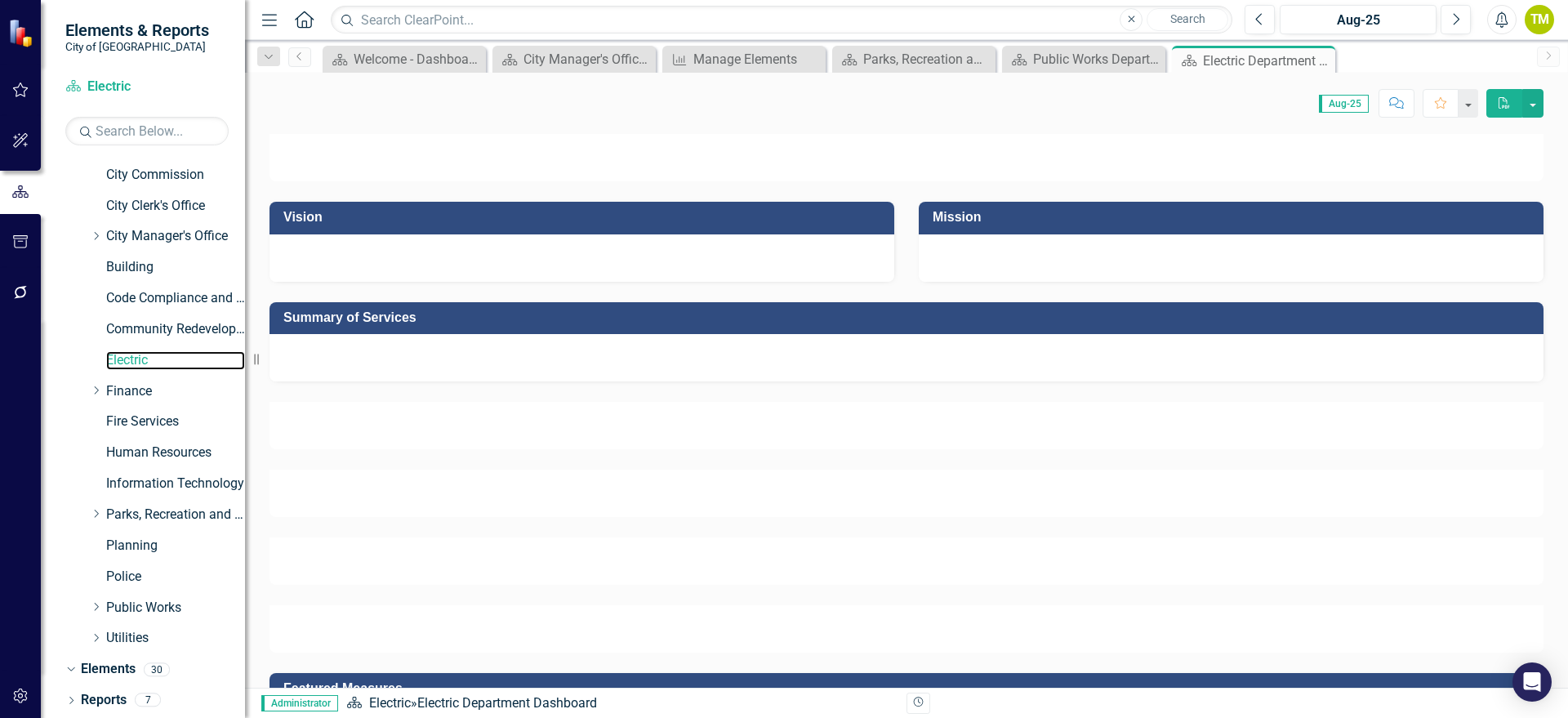
scroll to position [151, 0]
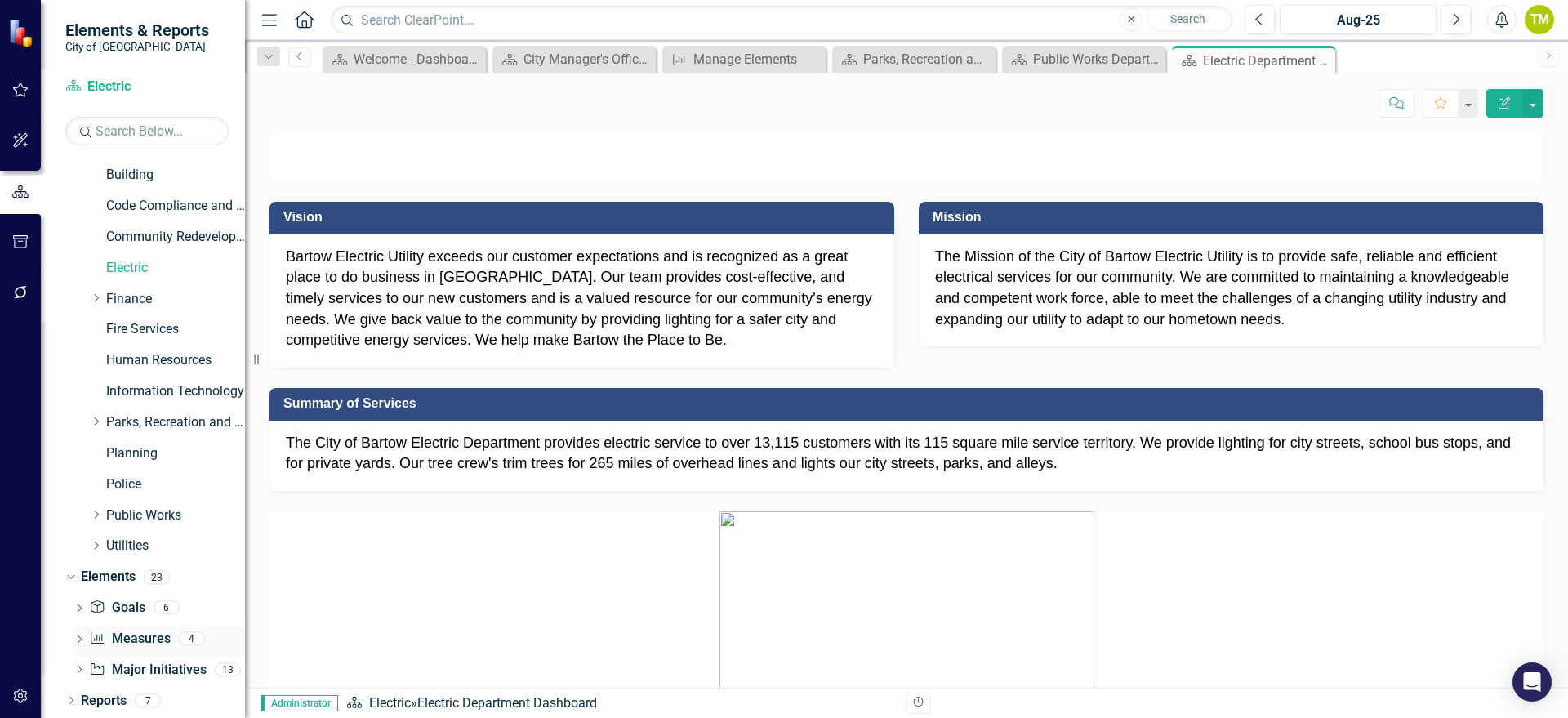
click at [78, 570] on icon "Dropdown" at bounding box center [79, 641] width 12 height 9
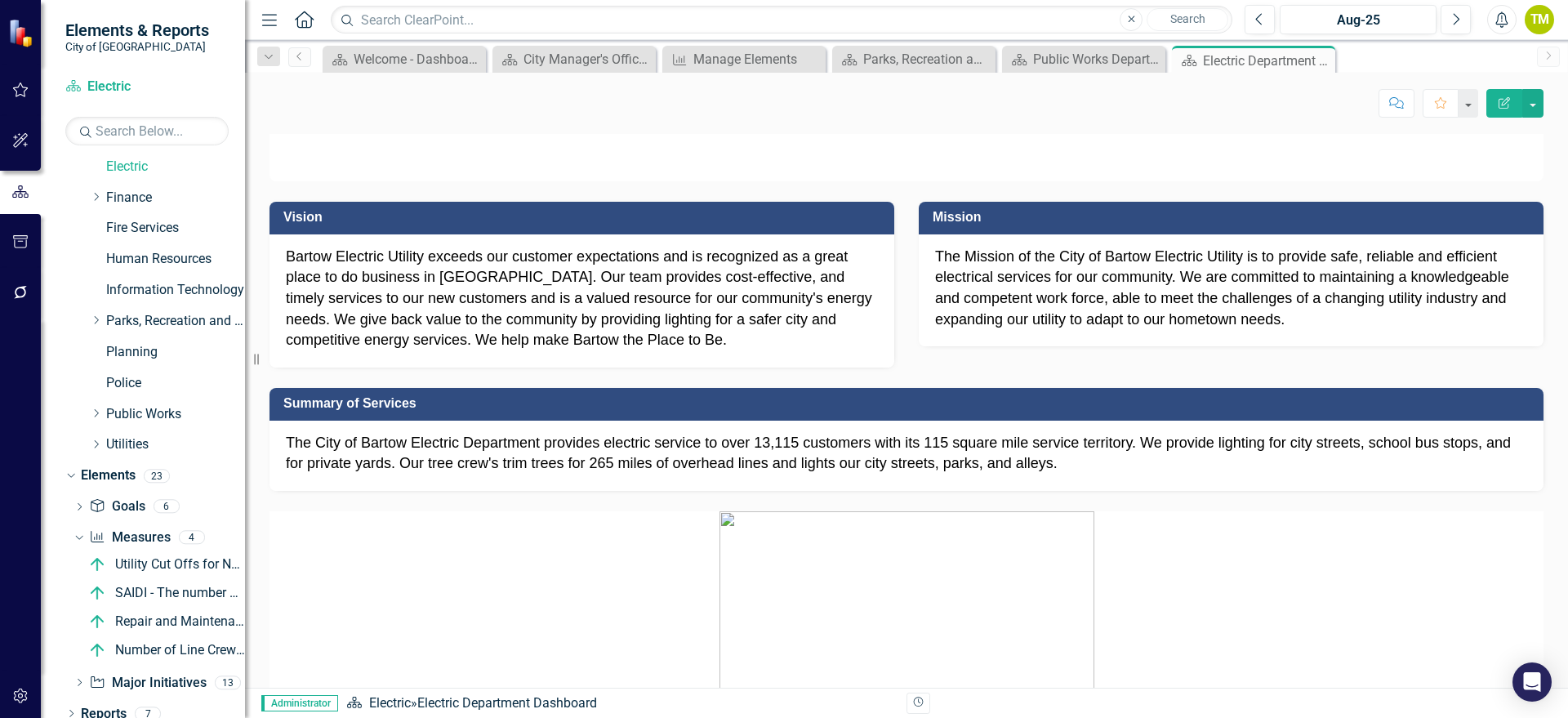
scroll to position [264, 0]
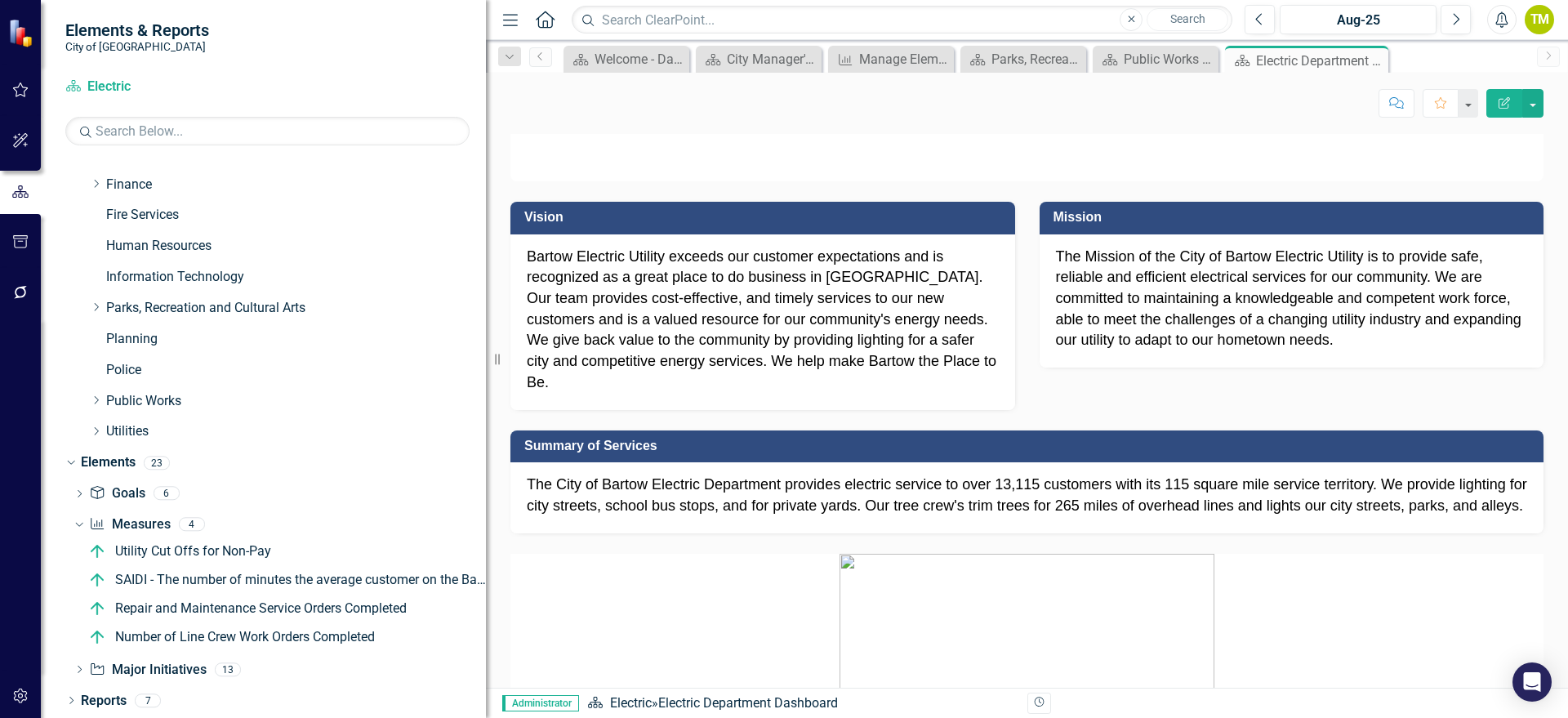
drag, startPoint x: 249, startPoint y: 357, endPoint x: 486, endPoint y: 383, distance: 238.4
click at [486, 383] on div "Resize" at bounding box center [492, 359] width 13 height 718
click at [231, 570] on div "SAIDI - The number of minutes the average customer on the Bartow Electric Syste…" at bounding box center [300, 579] width 371 height 15
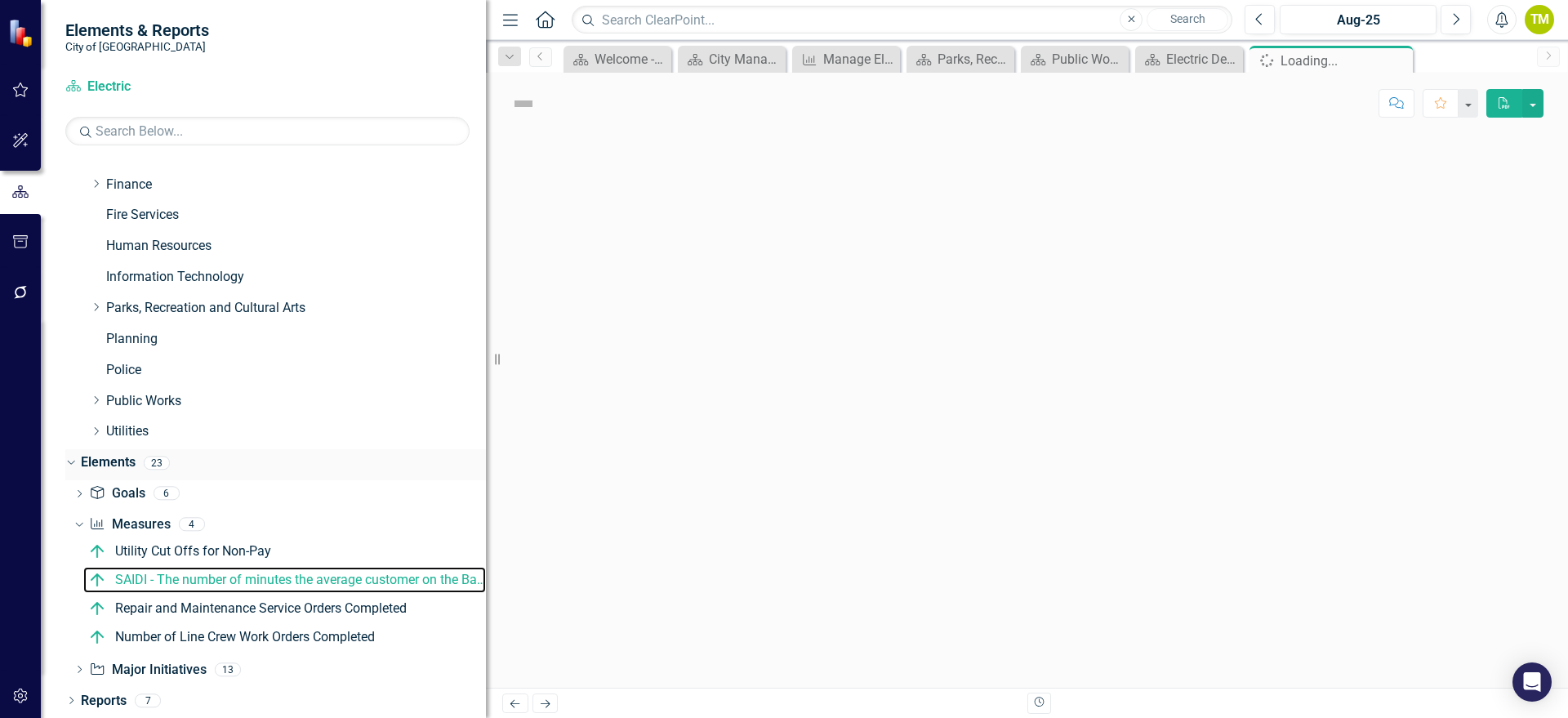
scroll to position [140, 0]
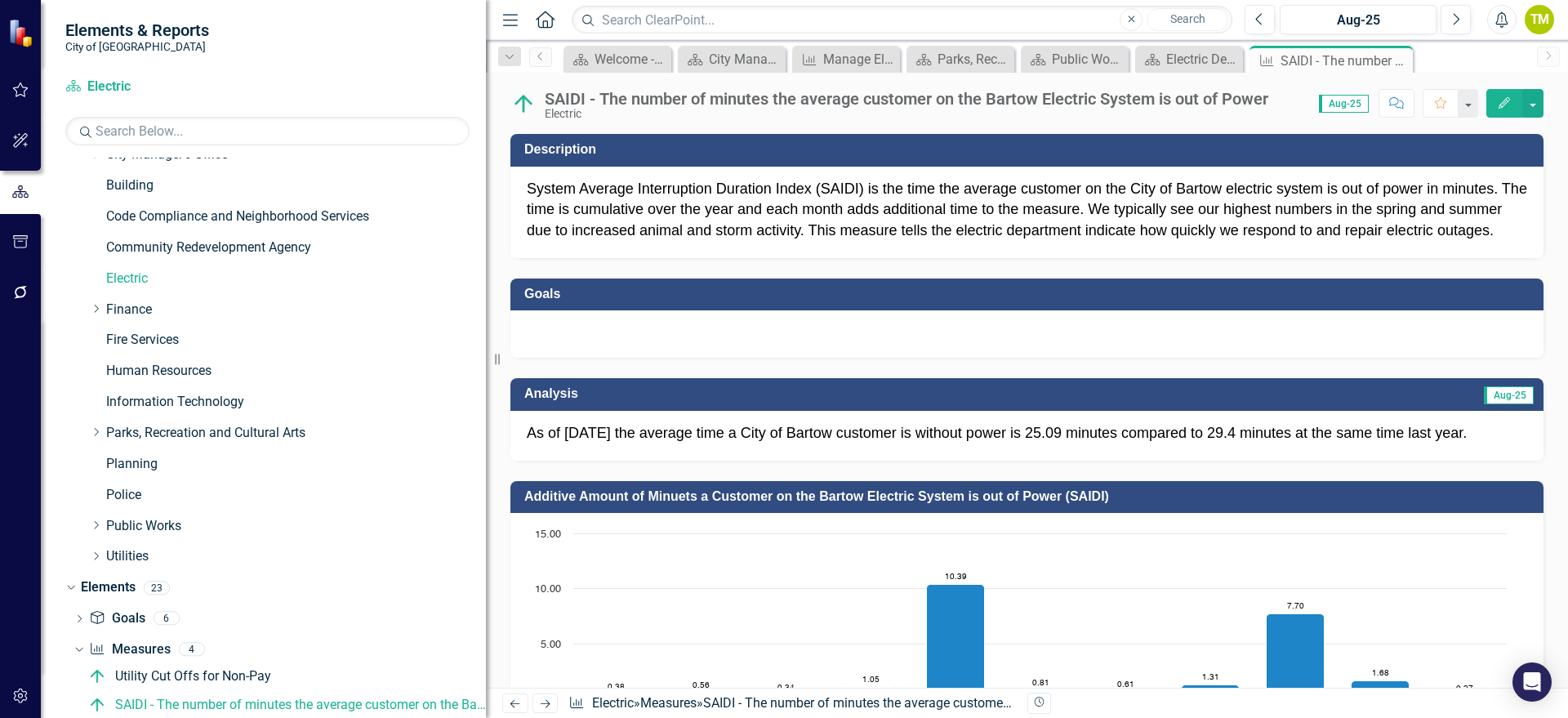
click at [1306, 108] on button "Edit" at bounding box center [1505, 103] width 36 height 29
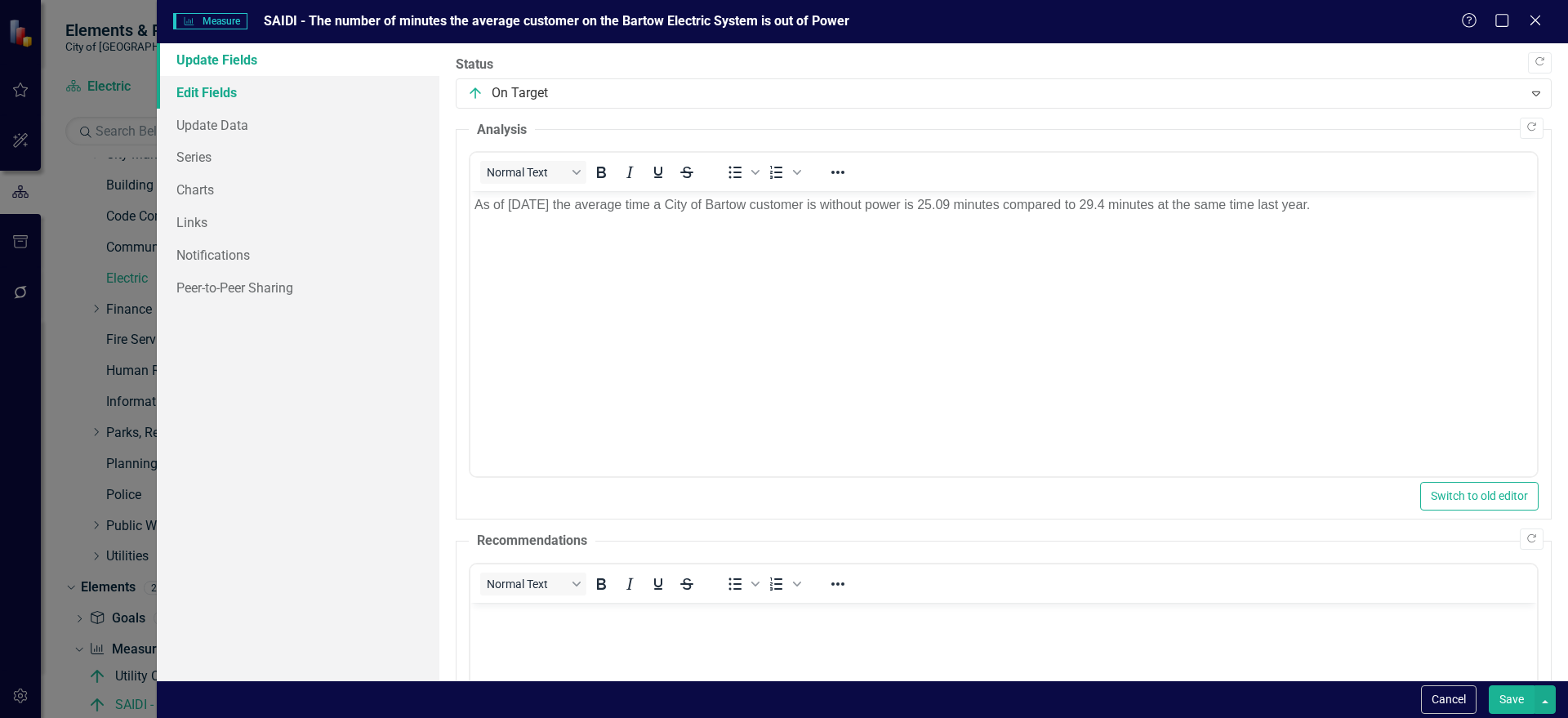
scroll to position [0, 0]
click at [242, 87] on link "Edit Fields" at bounding box center [297, 92] width 282 height 33
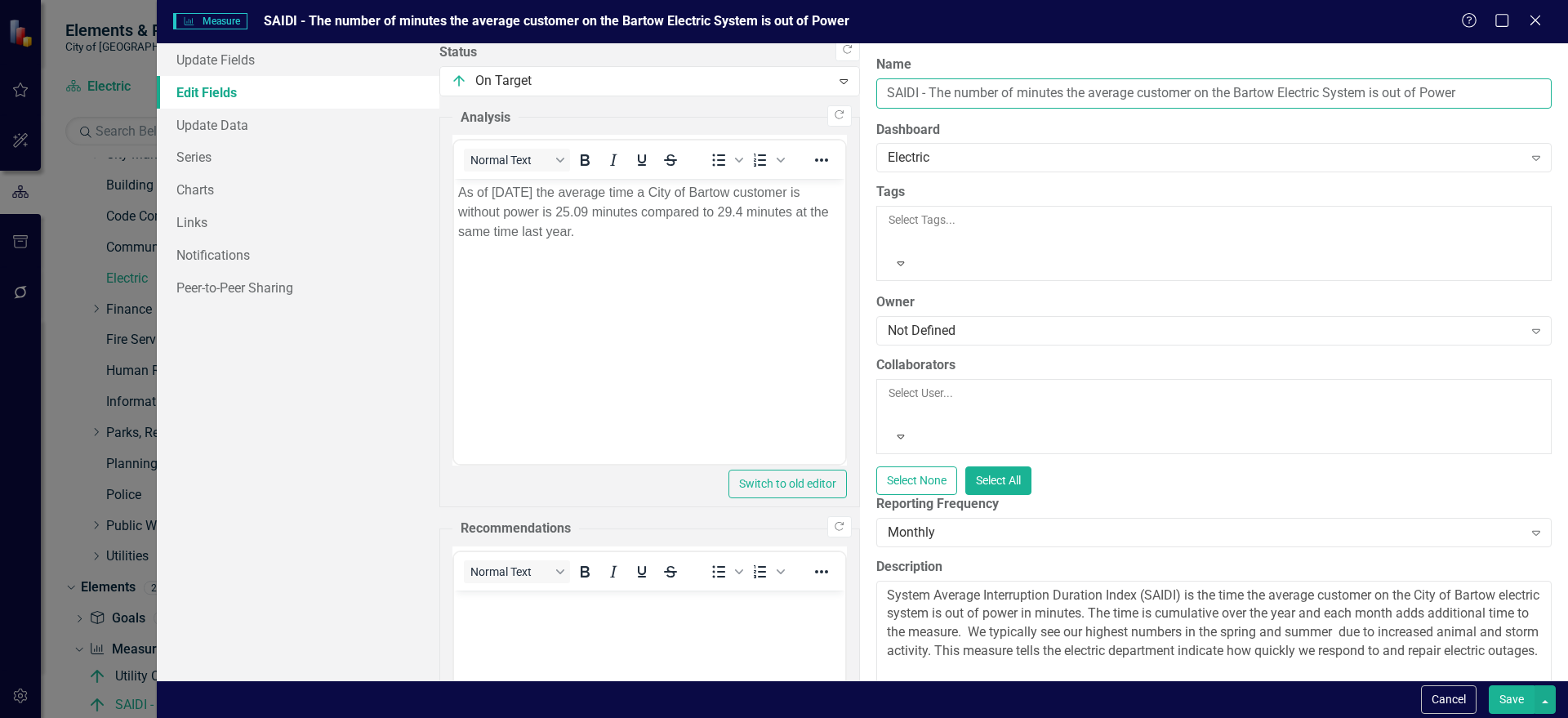
click at [876, 90] on input "SAIDI - The number of minutes the average customer on the Bartow Electric Syste…" at bounding box center [1214, 93] width 675 height 31
type input "I - The number of minutes the average customer on the Bartow Electric System is…"
click at [1306, 570] on button "Cancel" at bounding box center [1449, 699] width 55 height 29
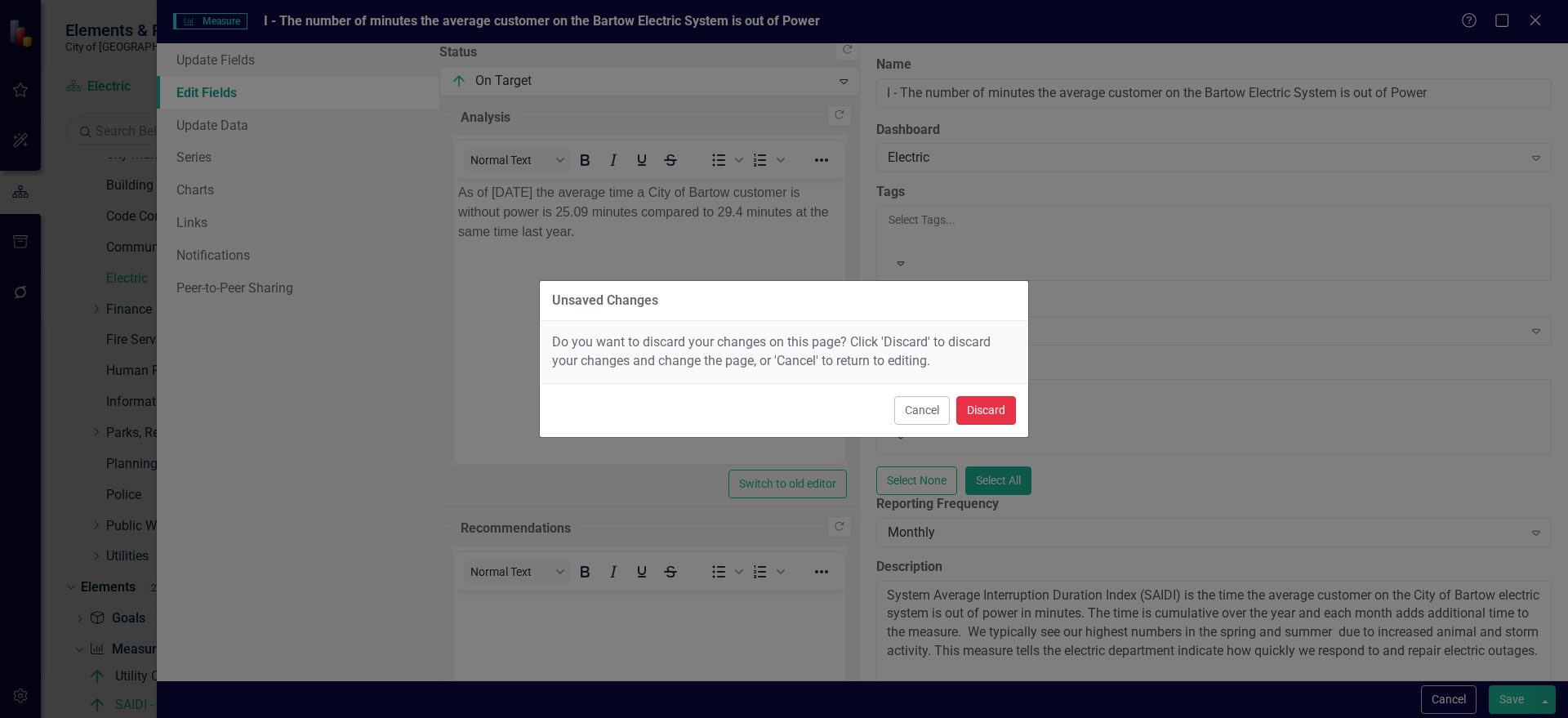
click at [999, 416] on button "Discard" at bounding box center [986, 410] width 59 height 29
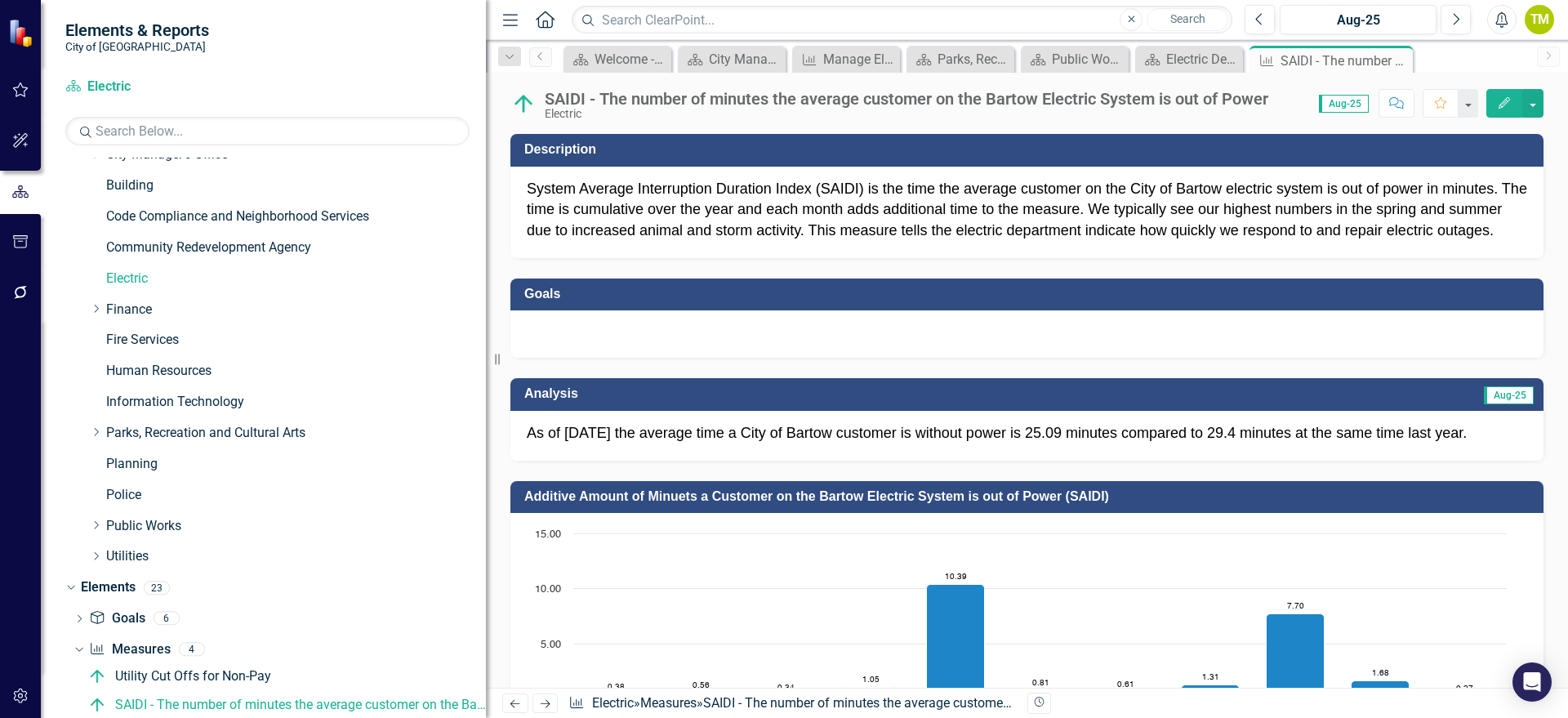
click at [1306, 101] on icon "Edit" at bounding box center [1504, 103] width 15 height 12
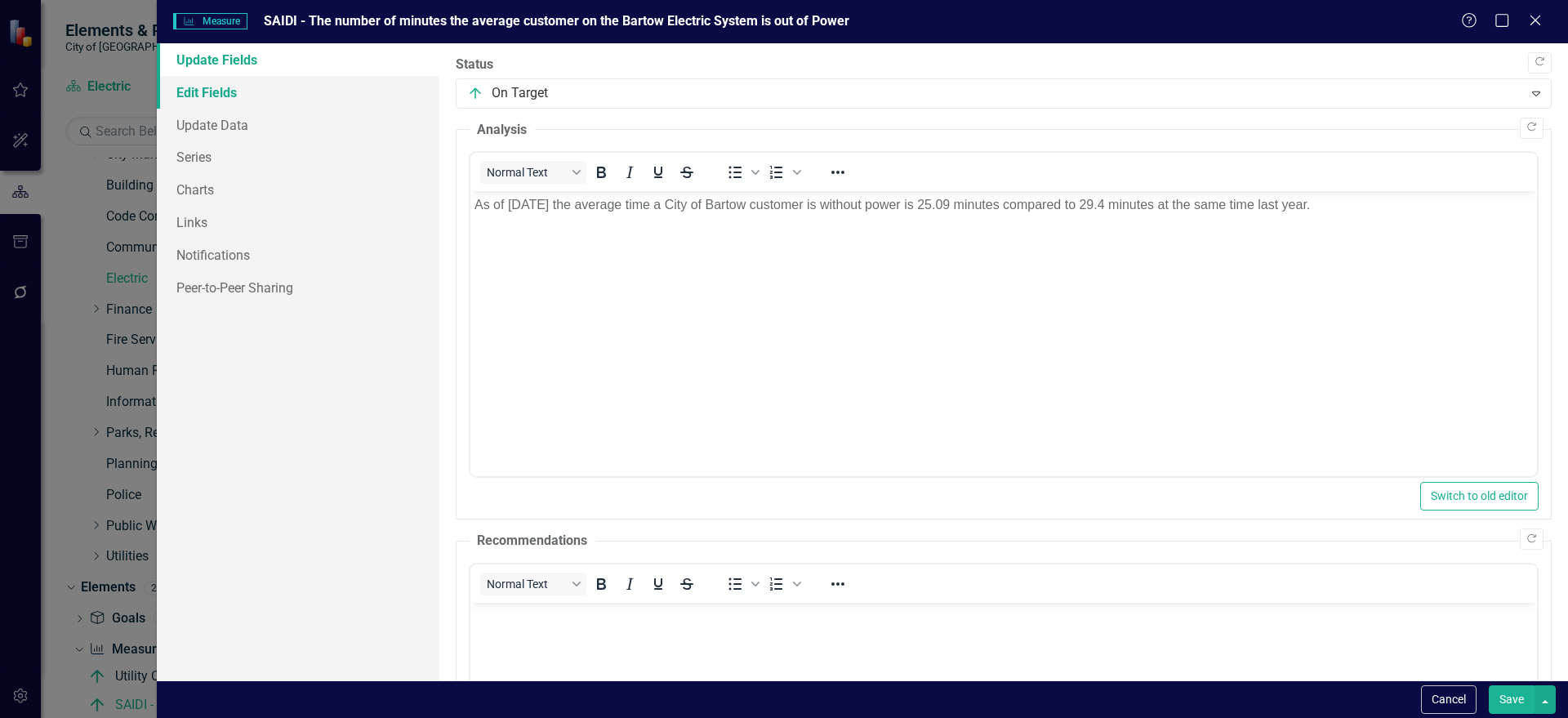
click at [254, 93] on link "Edit Fields" at bounding box center [297, 92] width 282 height 33
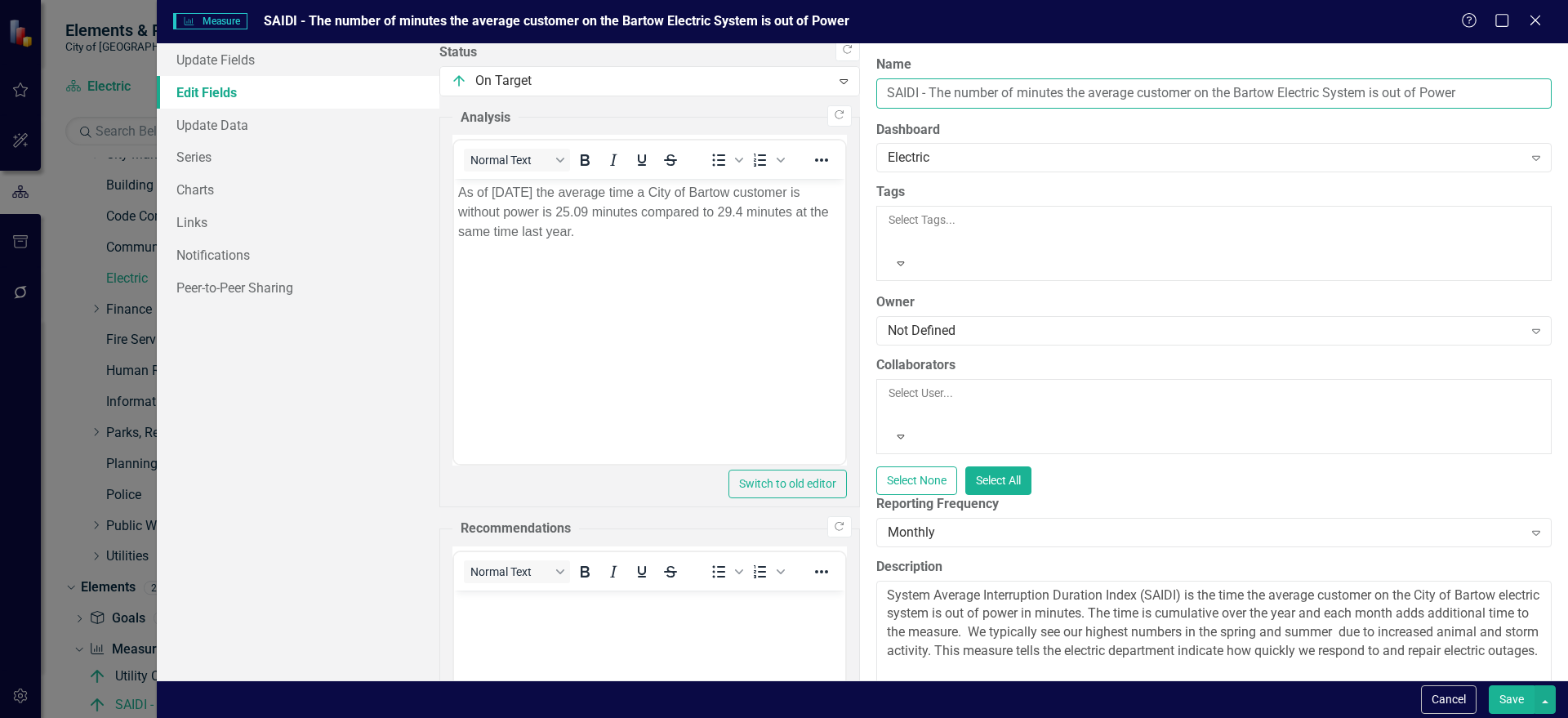
drag, startPoint x: 498, startPoint y: 93, endPoint x: 423, endPoint y: 106, distance: 76.1
click at [876, 92] on input "SAIDI - The number of minutes the average customer on the Bartow Electric Syste…" at bounding box center [1214, 93] width 675 height 31
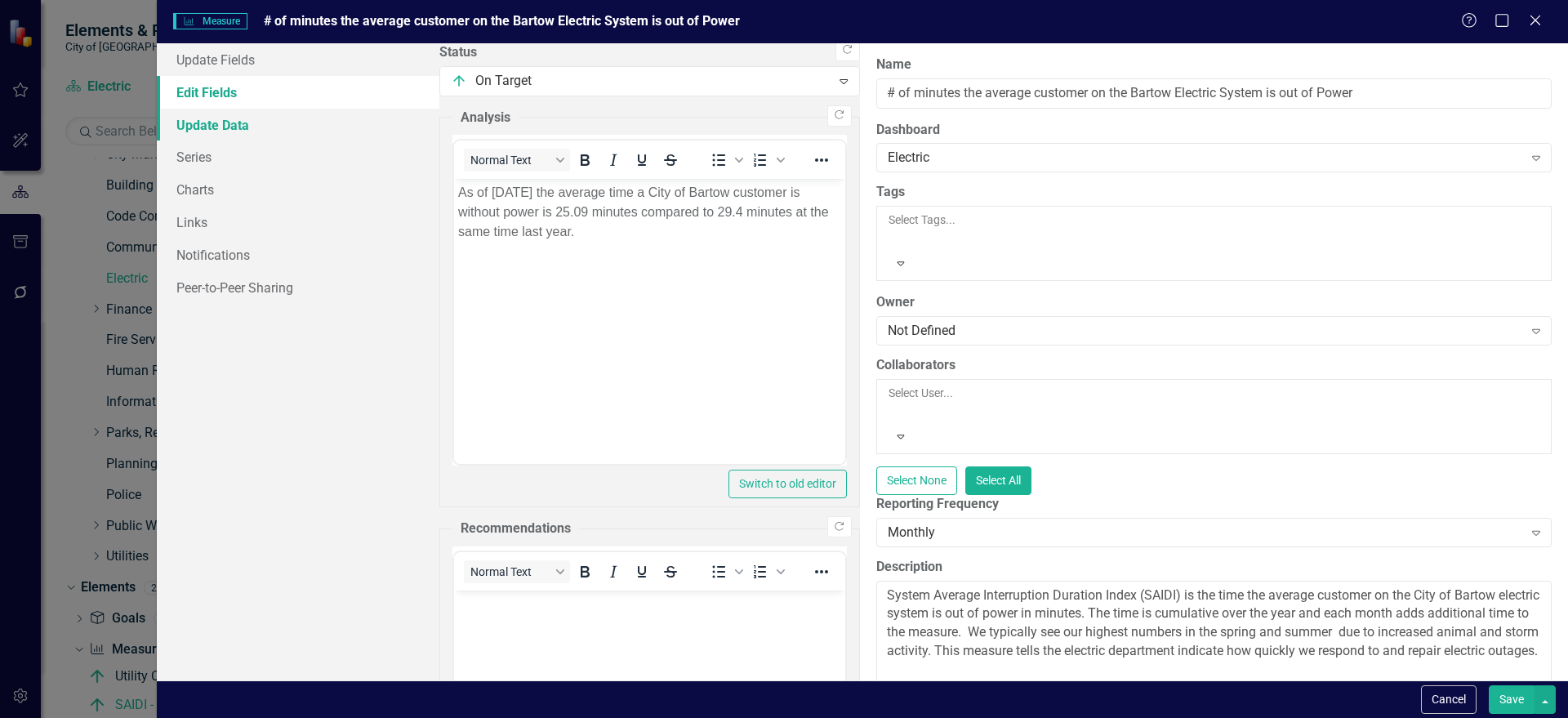
click at [257, 120] on link "Update Data" at bounding box center [297, 125] width 282 height 33
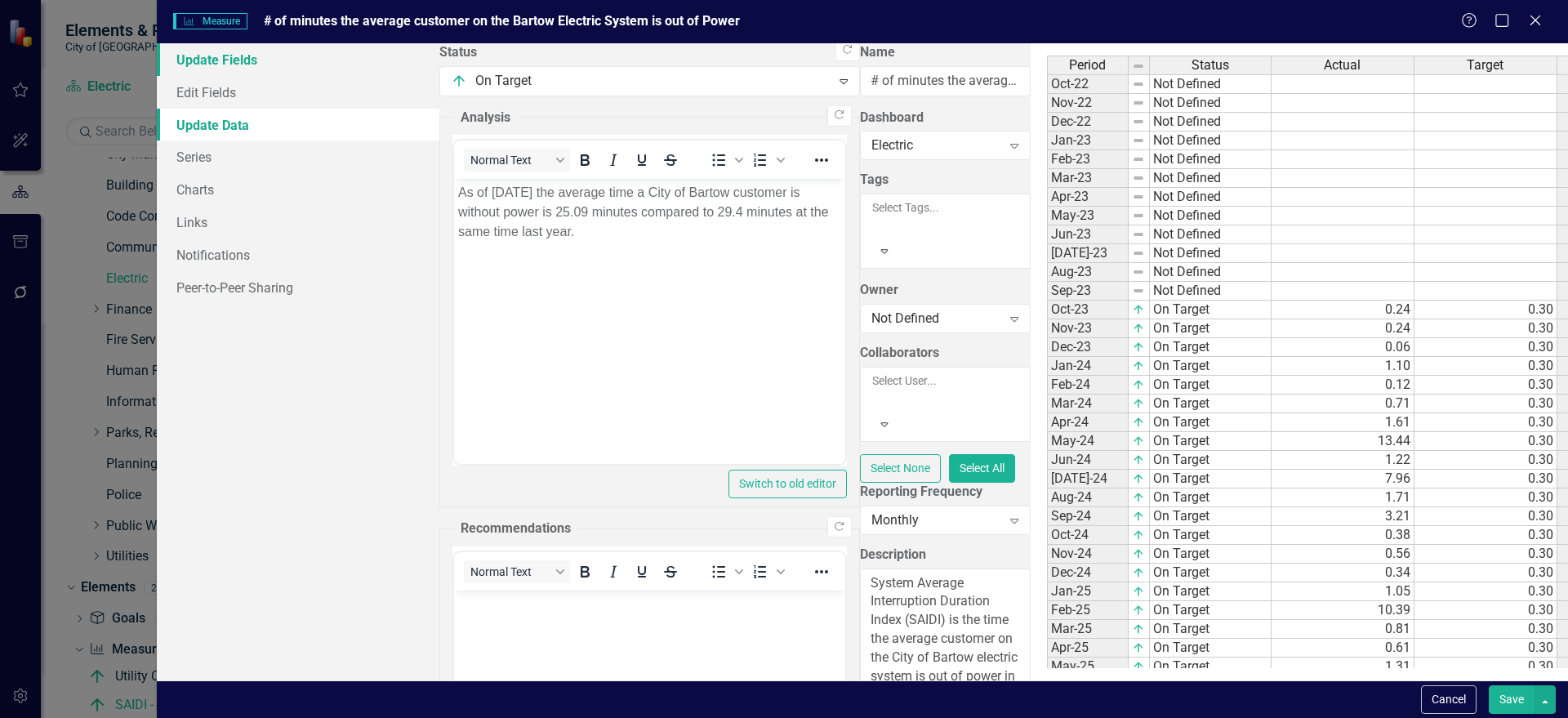
click at [200, 62] on link "Update Fields" at bounding box center [297, 59] width 282 height 33
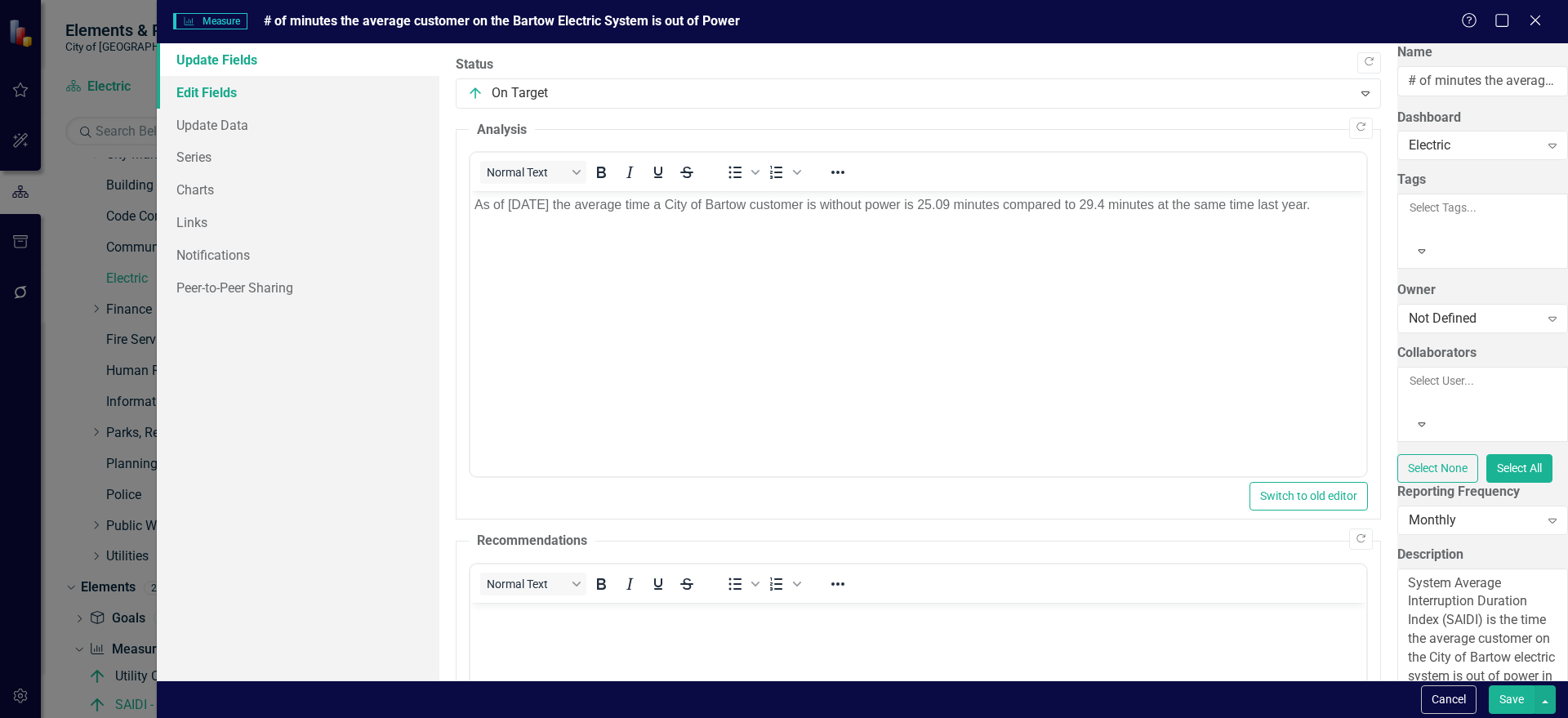
click at [239, 91] on link "Edit Fields" at bounding box center [297, 92] width 282 height 33
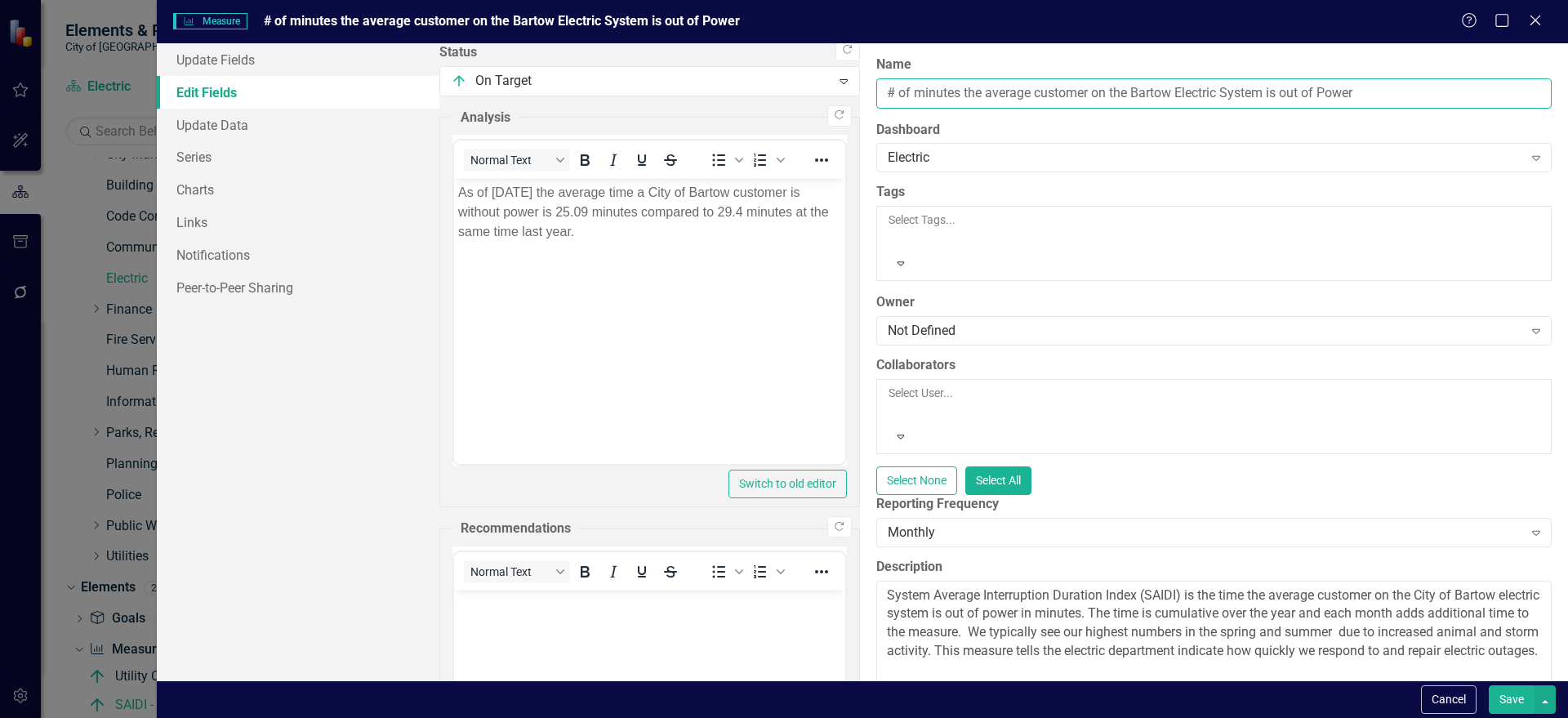
click at [876, 93] on input "# of minutes the average customer on the Bartow Electric System is out of Power" at bounding box center [1214, 93] width 675 height 31
paste input "SAIDI"
type input "Average # of Minutes a Bartow Electric System Customer is Out of Power (SAIDI)"
click at [1306, 570] on button "Save" at bounding box center [1512, 699] width 46 height 29
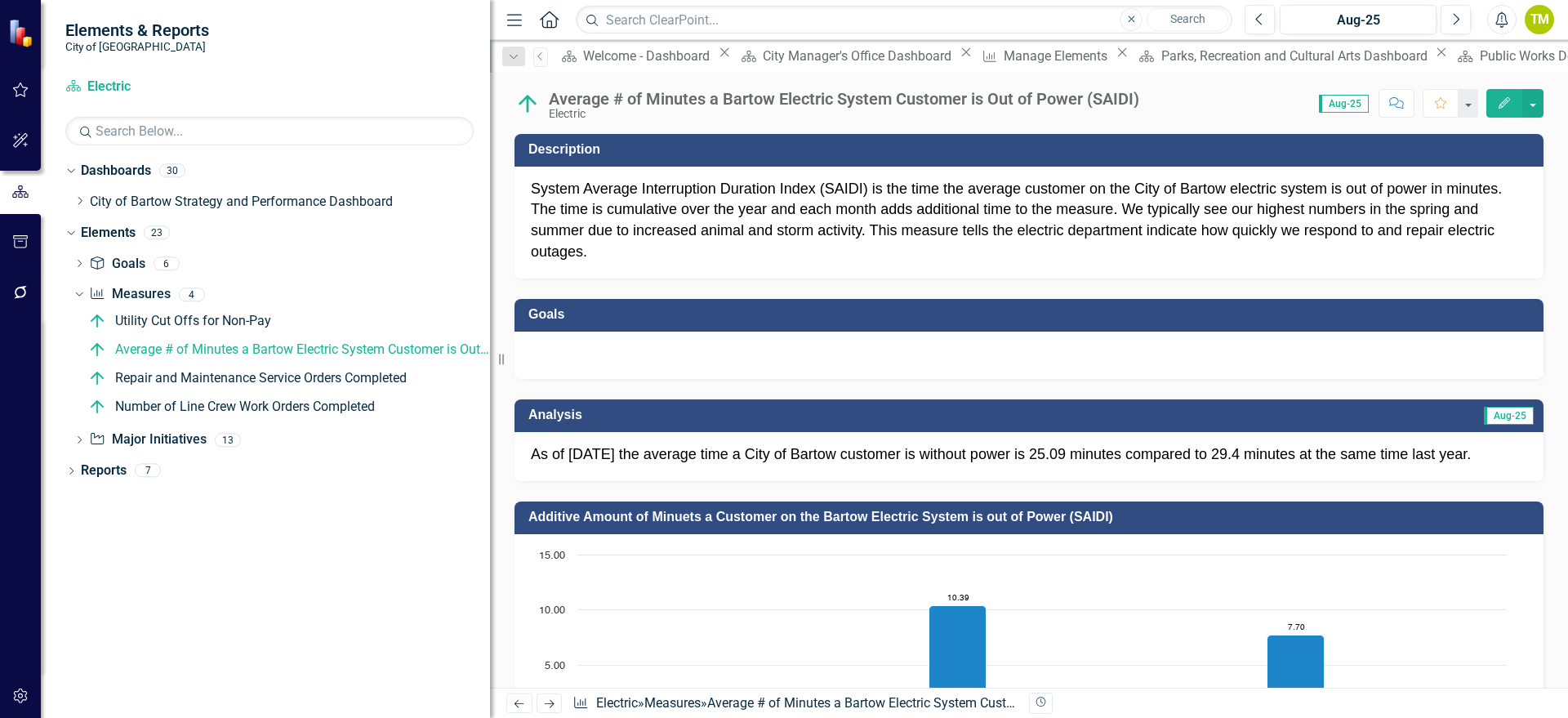
drag, startPoint x: 494, startPoint y: 361, endPoint x: 550, endPoint y: 361, distance: 56.0
click at [550, 361] on div "Elements & Reports City of Bartow Dashboard Electric Search Dropdown Dashboards…" at bounding box center [784, 359] width 1568 height 718
click at [853, 94] on div "Average # of Minutes a Bartow Electric System Customer is Out of Power (SAIDI)" at bounding box center [843, 99] width 591 height 18
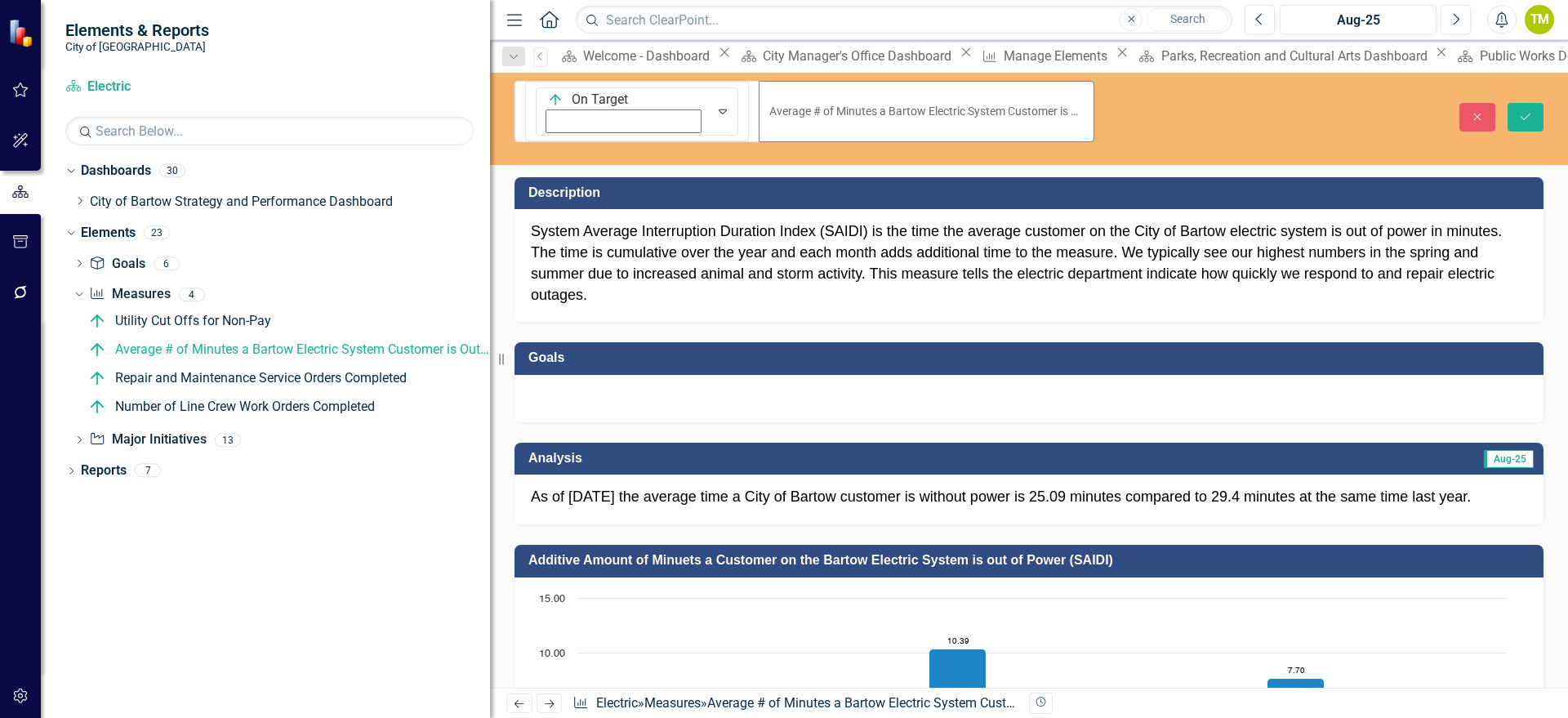
click at [758, 95] on input "Average # of Minutes a Bartow Electric System Customer is Out of Power (SAIDI)" at bounding box center [926, 112] width 336 height 61
click at [776, 91] on input "Avg # of Minutes a Bartow Electric System Customer is Out of Power (SAIDI)" at bounding box center [926, 112] width 336 height 61
type input "Avg # of Minutes a Bartow Electric Customer is Out of Power (SAIDI)"
click at [1306, 103] on button "Save" at bounding box center [1525, 117] width 36 height 29
